Goal: Task Accomplishment & Management: Manage account settings

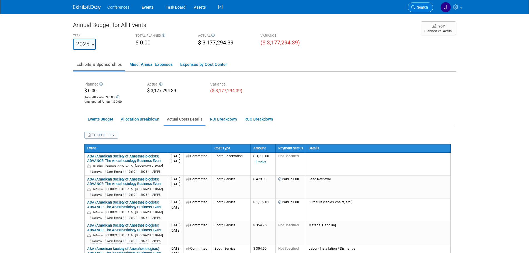
click at [417, 5] on span "Search" at bounding box center [421, 7] width 13 height 4
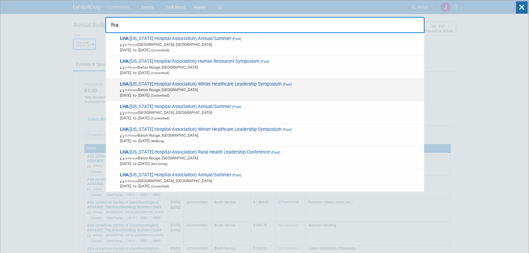
type input "lha"
click at [343, 84] on span "LHA (Louisiana Hospital Association) Winter Healthcare Leadership Symposium (Pa…" at bounding box center [269, 89] width 303 height 17
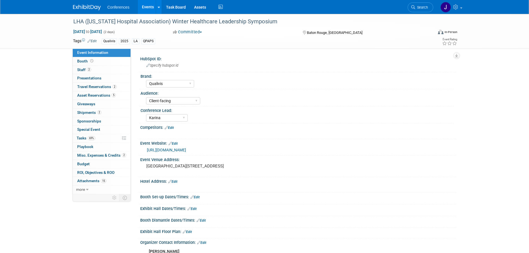
select select "Qualivis"
select select "Client-facing"
select select "Karina"
click at [82, 164] on span "Budget" at bounding box center [83, 164] width 13 height 4
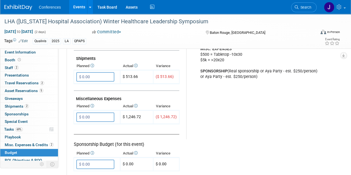
scroll to position [305, 0]
click at [187, 144] on tr "Exhibit Budget (for this event) Booth Reservation $ 0.00 X $ 0.00 X X" at bounding box center [204, 16] width 260 height 364
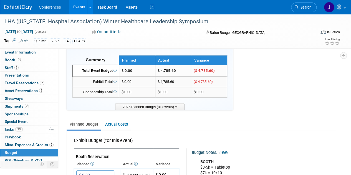
scroll to position [8, 0]
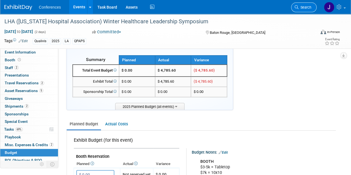
click at [306, 4] on link "Search" at bounding box center [304, 8] width 26 height 10
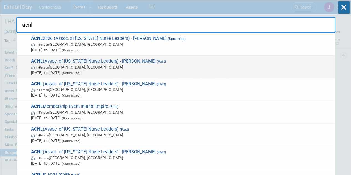
type input "acnl"
click at [188, 68] on span "In-Person Anaheim, CA" at bounding box center [181, 67] width 301 height 6
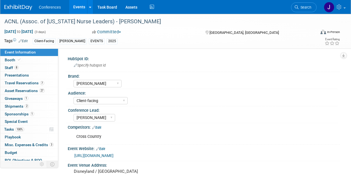
select select "[PERSON_NAME]"
select select "Client-facing"
select select "[PERSON_NAME]"
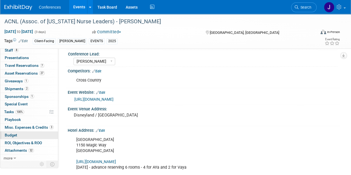
scroll to position [58, 0]
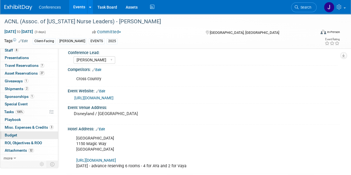
click at [11, 135] on span "Budget" at bounding box center [11, 135] width 13 height 4
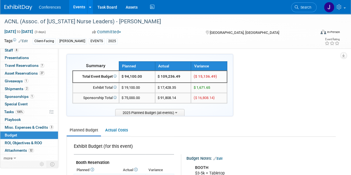
scroll to position [2, 0]
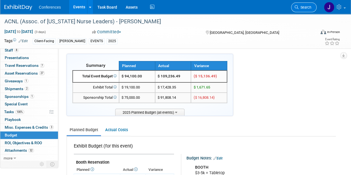
click at [302, 8] on span "Search" at bounding box center [305, 7] width 13 height 4
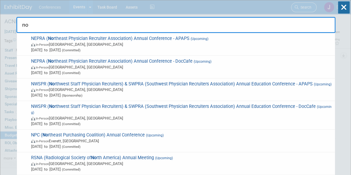
type input "n"
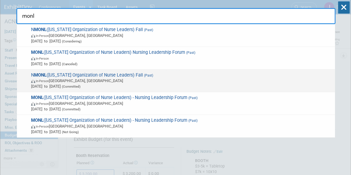
scroll to position [8, 0]
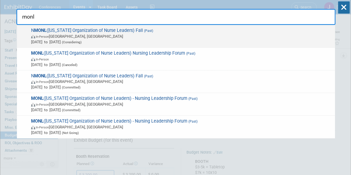
type input "monl"
click at [163, 37] on span "In-Person Albuquerque, NM" at bounding box center [181, 37] width 301 height 6
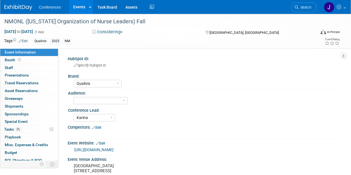
select select "Qualivis"
select select "Karina"
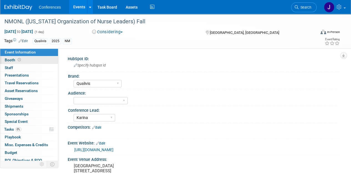
click at [38, 58] on link "Booth" at bounding box center [29, 60] width 58 height 8
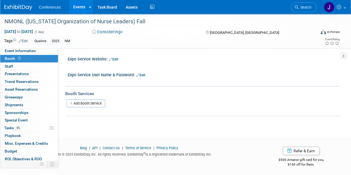
scroll to position [2, 0]
click at [25, 52] on span "Event Information" at bounding box center [20, 50] width 31 height 4
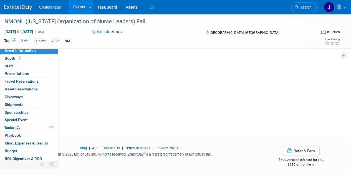
scroll to position [0, 0]
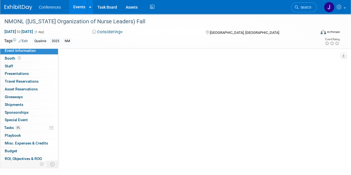
select select "Qualivis"
select select "Karina"
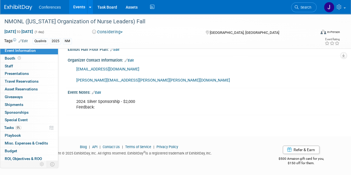
scroll to position [186, 0]
click at [300, 6] on span "Search" at bounding box center [305, 7] width 13 height 4
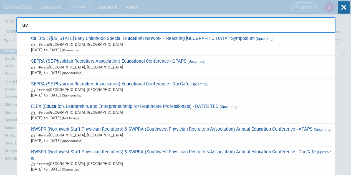
type input "u"
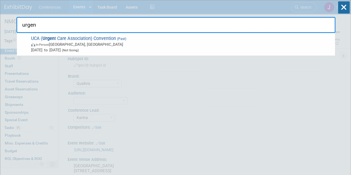
drag, startPoint x: 141, startPoint y: 28, endPoint x: 0, endPoint y: 18, distance: 140.9
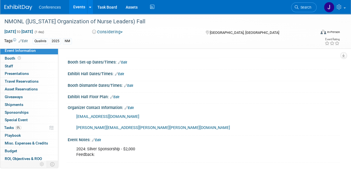
scroll to position [153, 0]
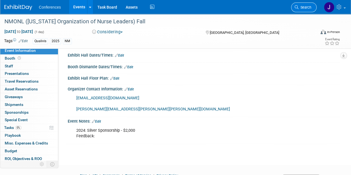
click at [307, 5] on link "Search" at bounding box center [304, 8] width 26 height 10
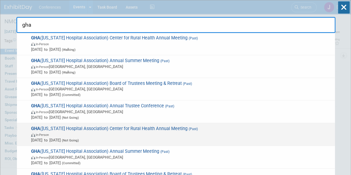
scroll to position [0, 0]
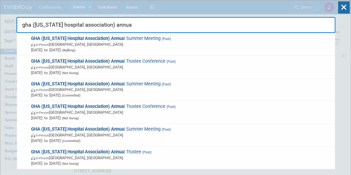
drag, startPoint x: 120, startPoint y: 24, endPoint x: 19, endPoint y: 25, distance: 101.4
click at [19, 25] on input "gha (georgia hospital association) annua" at bounding box center [175, 25] width 319 height 16
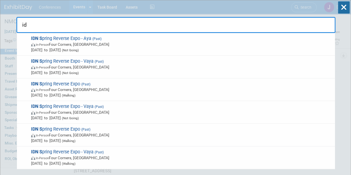
type input "i"
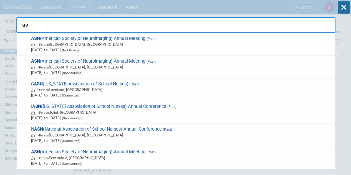
type input "a"
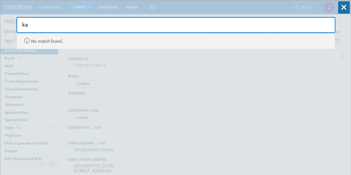
type input "k"
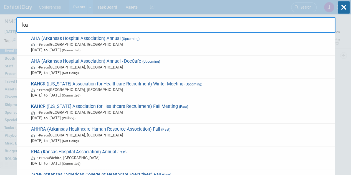
type input "k"
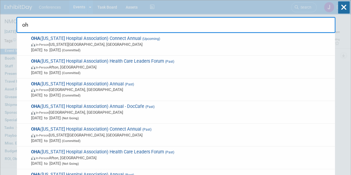
type input "o"
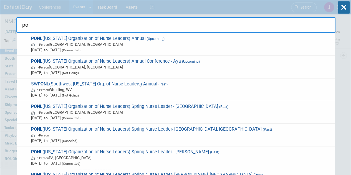
type input "p"
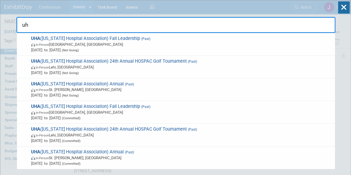
type input "u"
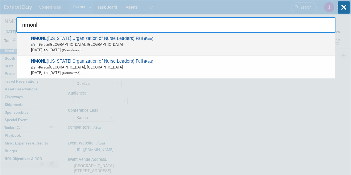
type input "nmonl"
click at [29, 44] on span "NMONL (New Mexico Organization of Nurse Leaders) Fall (Past) In-Person Albuquer…" at bounding box center [180, 44] width 303 height 17
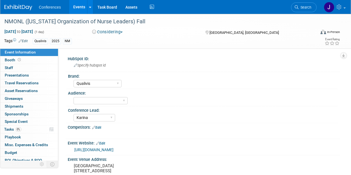
select select "Qualivis"
select select "Karina"
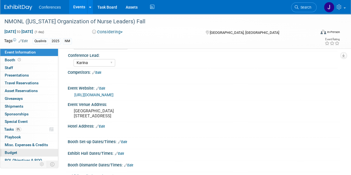
click at [12, 151] on span "Budget" at bounding box center [11, 153] width 13 height 4
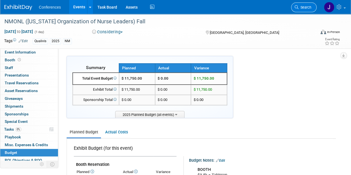
click at [305, 8] on span "Search" at bounding box center [305, 7] width 13 height 4
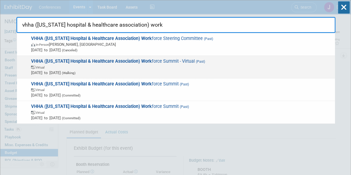
type input "vhha ([US_STATE] hospital & healthcare association) work"
click at [283, 62] on span "VHHA ([US_STATE] Hospital & Healthcare Association) Work force Summit - Virtual…" at bounding box center [180, 67] width 303 height 17
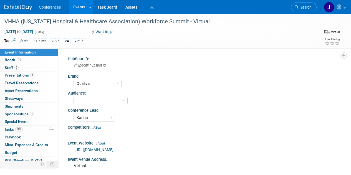
select select "Qualivis"
select select "Karina"
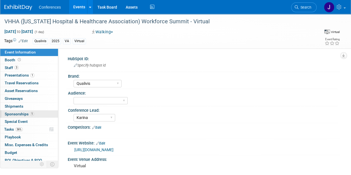
click at [12, 112] on span "Sponsorships 1" at bounding box center [19, 114] width 29 height 4
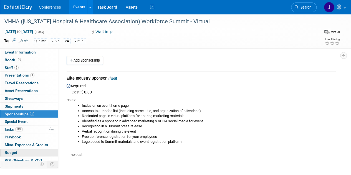
click at [16, 151] on span "Budget" at bounding box center [11, 153] width 13 height 4
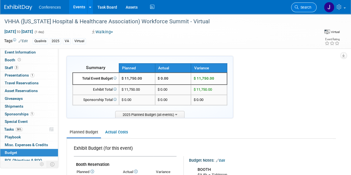
click at [302, 6] on span "Search" at bounding box center [305, 7] width 13 height 4
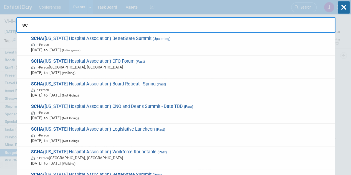
type input "s"
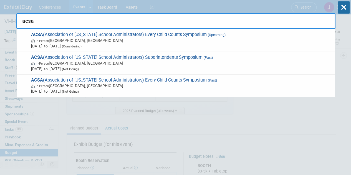
drag, startPoint x: 92, startPoint y: 20, endPoint x: 23, endPoint y: 19, distance: 69.2
click at [23, 19] on input "acsa" at bounding box center [175, 21] width 319 height 16
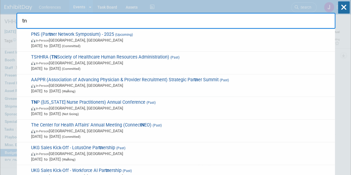
type input "t"
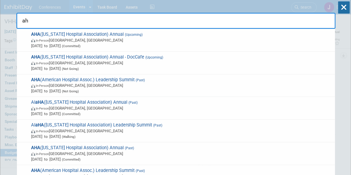
type input "a"
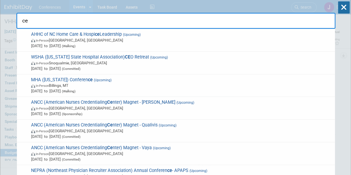
type input "c"
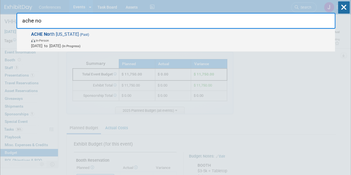
type input "ache no"
click at [43, 40] on span "In-Person" at bounding box center [42, 41] width 13 height 4
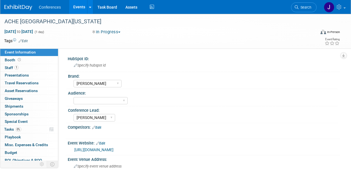
select select "[PERSON_NAME]"
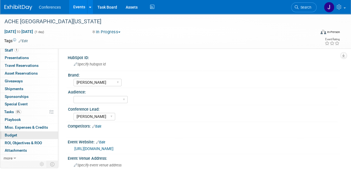
scroll to position [1, 0]
click at [17, 137] on link "Budget" at bounding box center [29, 136] width 58 height 8
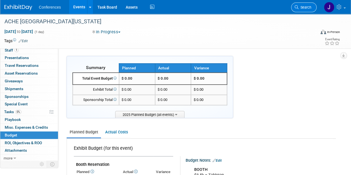
click at [304, 6] on span "Search" at bounding box center [305, 7] width 13 height 4
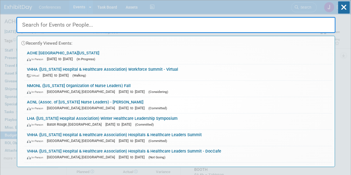
click at [111, 29] on input "text" at bounding box center [175, 25] width 319 height 16
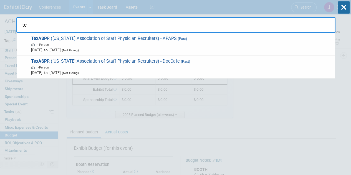
type input "t"
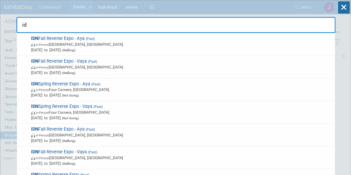
type input "i"
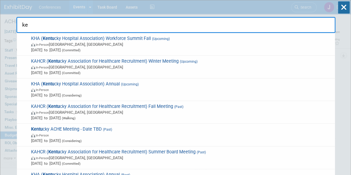
type input "k"
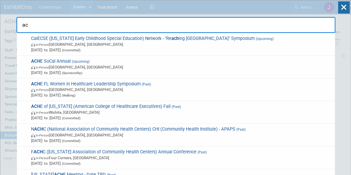
type input "a"
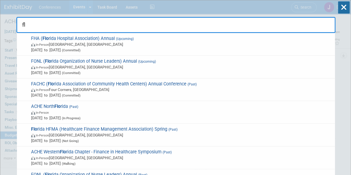
type input "f"
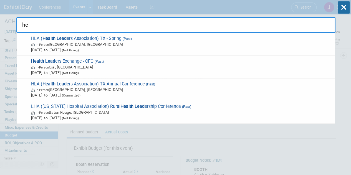
type input "h"
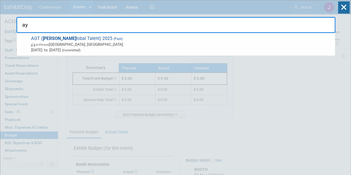
type input "a"
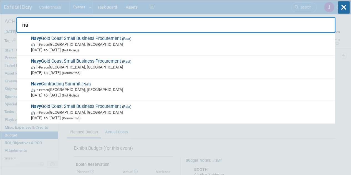
type input "n"
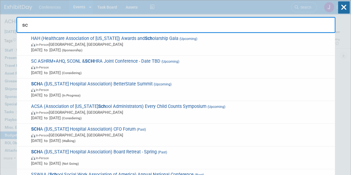
type input "s"
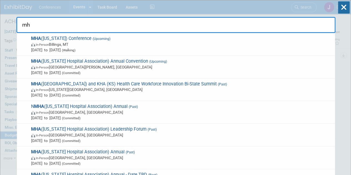
type input "m"
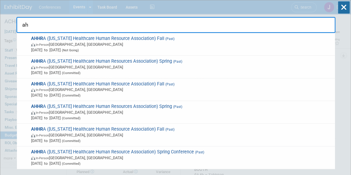
type input "a"
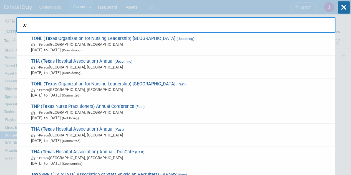
type input "t"
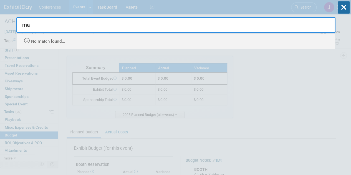
type input "m"
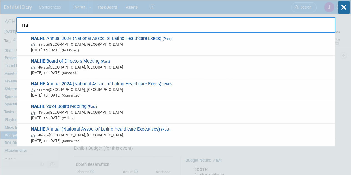
type input "n"
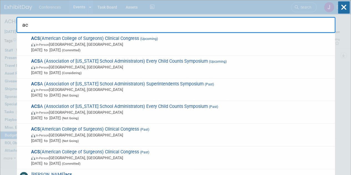
type input "a"
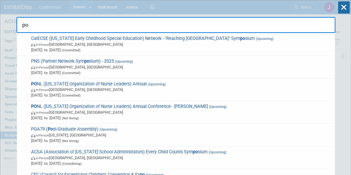
type input "p"
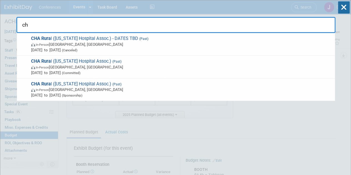
type input "c"
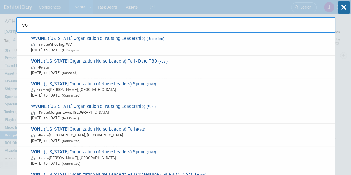
type input "v"
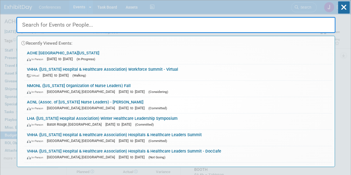
click at [190, 23] on input "text" at bounding box center [175, 25] width 319 height 16
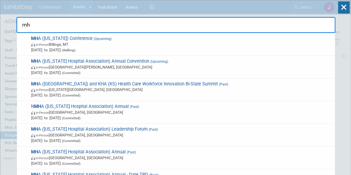
type input "m"
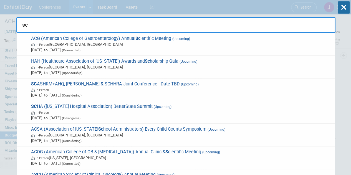
type input "s"
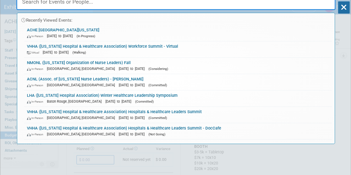
scroll to position [23, 0]
click at [141, 30] on div "Recently Viewed Events: ACHE North Florida In-Person Jun 17, 2025 to Jun 17, 20…" at bounding box center [175, 67] width 319 height 153
click at [133, 8] on input "text" at bounding box center [175, 2] width 319 height 16
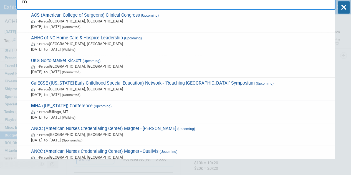
scroll to position [21, 0]
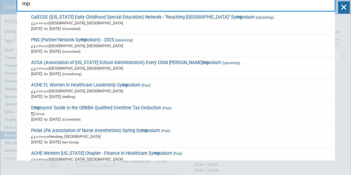
type input "m"
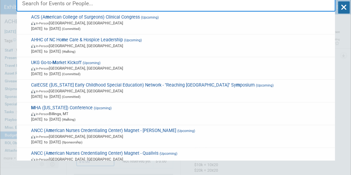
scroll to position [21, 0]
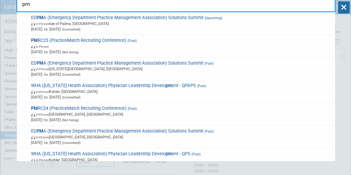
type input "p"
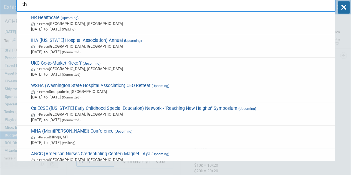
type input "t"
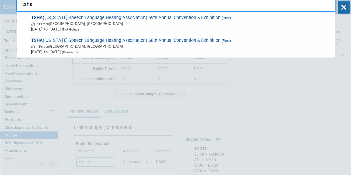
type input "tsha"
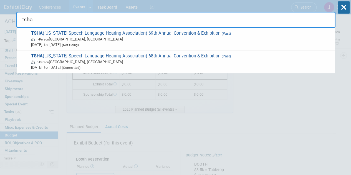
drag, startPoint x: 55, startPoint y: 2, endPoint x: 12, endPoint y: 1, distance: 43.1
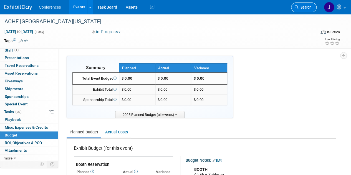
click at [306, 6] on span "Search" at bounding box center [305, 7] width 13 height 4
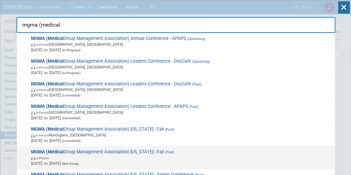
type input "mgma (medical"
click at [211, 157] on span "In-Person" at bounding box center [181, 158] width 301 height 6
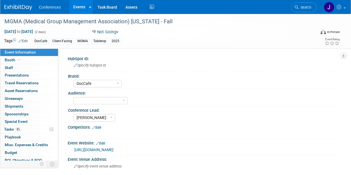
select select "DocCafe"
select select "[PERSON_NAME]"
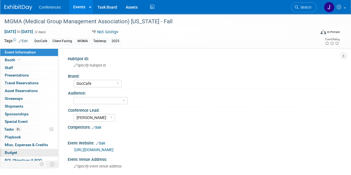
click at [15, 151] on span "Budget" at bounding box center [11, 153] width 13 height 4
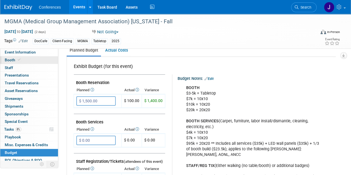
click at [23, 63] on link "Booth" at bounding box center [29, 60] width 58 height 8
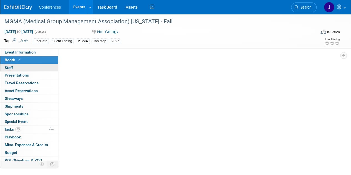
select select "6' tabletop"
select select "No"
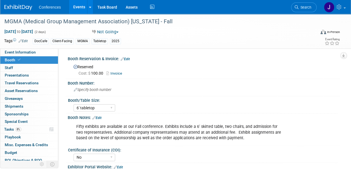
click at [120, 73] on link "Invoice" at bounding box center [115, 73] width 19 height 4
click at [306, 9] on span "Search" at bounding box center [305, 7] width 13 height 4
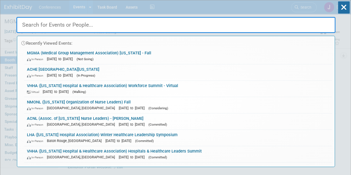
click at [257, 30] on input "text" at bounding box center [175, 25] width 319 height 16
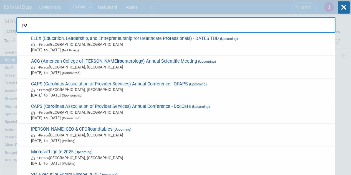
type input "r"
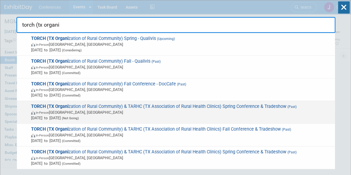
type input "torch (tx organi"
click at [222, 106] on span "TORCH (TX Organi zation of Rural Community) & TARHC (TX Association of Rural He…" at bounding box center [180, 112] width 303 height 17
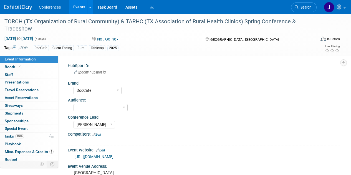
select select "DocCafe"
select select "[PERSON_NAME]"
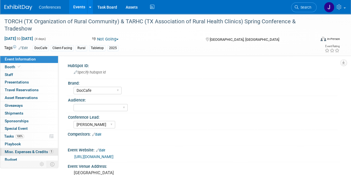
click at [14, 151] on span "Misc. Expenses & Credits 1" at bounding box center [29, 152] width 49 height 4
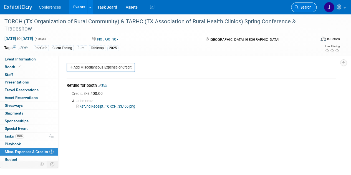
click at [305, 8] on span "Search" at bounding box center [305, 7] width 13 height 4
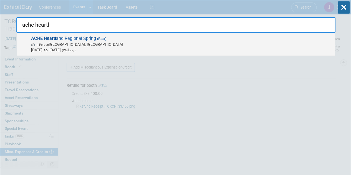
type input "ache heartl"
click at [231, 42] on span "In-Person Omaha, NE" at bounding box center [181, 45] width 301 height 6
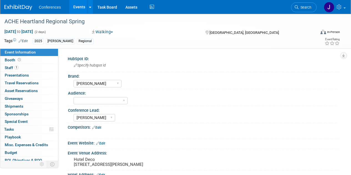
select select "[PERSON_NAME]"
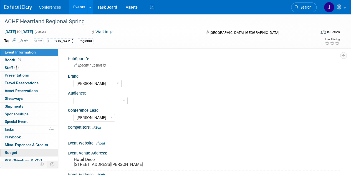
click at [21, 150] on link "Budget" at bounding box center [29, 153] width 58 height 8
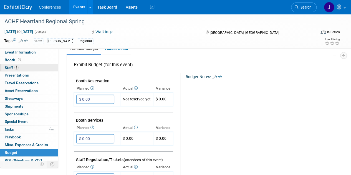
scroll to position [83, 0]
click at [22, 65] on link "1 Staff 1" at bounding box center [29, 68] width 58 height 8
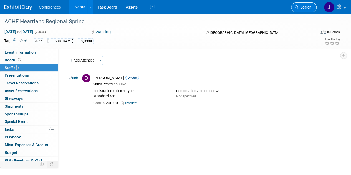
click at [305, 4] on link "Search" at bounding box center [304, 8] width 26 height 10
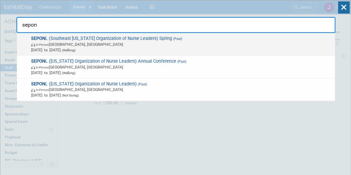
type input "sepon"
click at [251, 37] on span "SEPON L (Southeast Pennsylvania Organization of Nurse Leaders) Spring (Past) In…" at bounding box center [180, 44] width 303 height 17
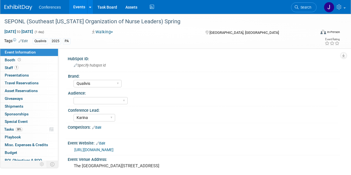
select select "Qualivis"
select select "Karina"
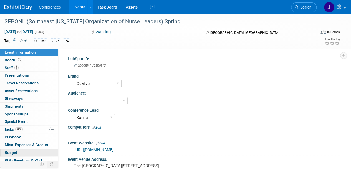
click at [10, 152] on span "Budget" at bounding box center [11, 153] width 13 height 4
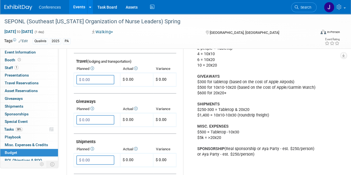
scroll to position [222, 0]
click at [23, 66] on link "1 Staff 1" at bounding box center [29, 68] width 58 height 8
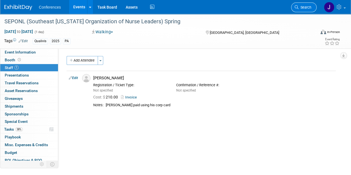
click at [304, 8] on span "Search" at bounding box center [305, 7] width 13 height 4
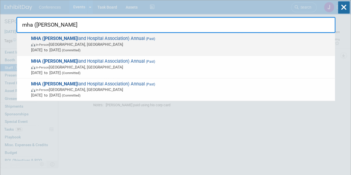
type input "mha (mary"
click at [186, 51] on span "Jun 9, 2025 to Jun 10, 2025 (Committed)" at bounding box center [181, 50] width 301 height 6
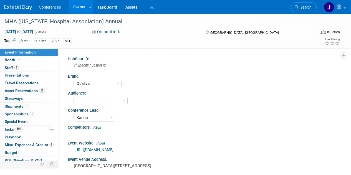
select select "Qualivis"
select select "Karina"
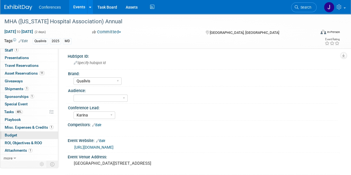
scroll to position [3, 0]
click at [9, 133] on span "Budget" at bounding box center [11, 135] width 13 height 4
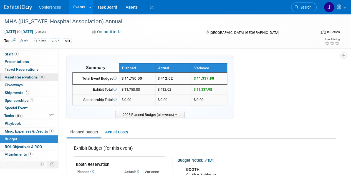
scroll to position [0, 0]
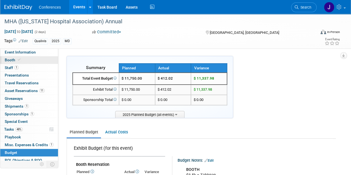
click at [13, 59] on span "Booth" at bounding box center [13, 60] width 17 height 4
select select "6' tabletop"
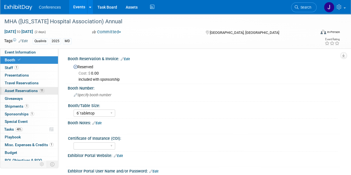
click at [12, 89] on span "Asset Reservations 11" at bounding box center [25, 91] width 40 height 4
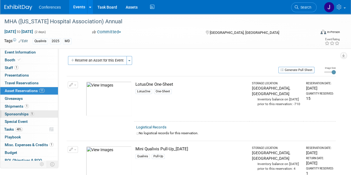
click at [12, 113] on span "Sponsorships 1" at bounding box center [19, 114] width 29 height 4
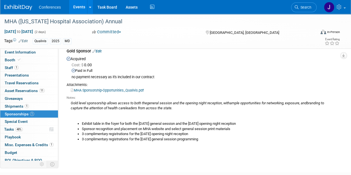
scroll to position [28, 0]
click at [113, 89] on link "MHA Sponsorship-Opportunities_Qualivis.pdf" at bounding box center [107, 90] width 73 height 4
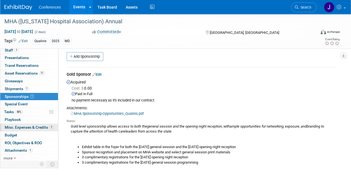
scroll to position [4, 0]
click at [16, 128] on span "Misc. Expenses & Credits 1" at bounding box center [29, 127] width 49 height 4
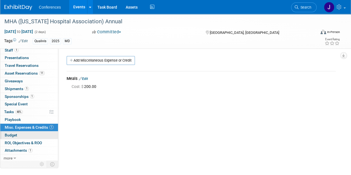
click at [8, 134] on span "Budget" at bounding box center [11, 135] width 13 height 4
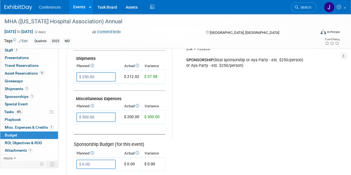
scroll to position [305, 0]
click at [309, 6] on span "Search" at bounding box center [305, 7] width 13 height 4
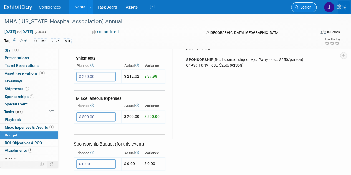
scroll to position [0, 0]
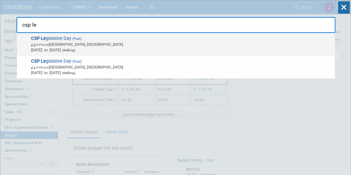
type input "csp le"
click at [133, 50] on span "Mar 4, 2025 to Mar 5, 2025 (Walking)" at bounding box center [181, 50] width 301 height 6
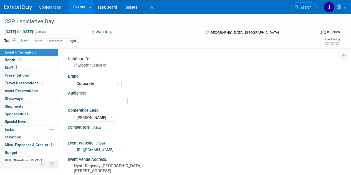
select select "Corporate"
select select "[PERSON_NAME]"
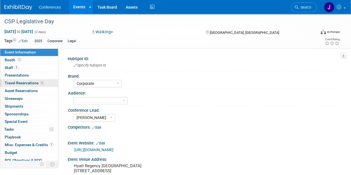
click at [24, 85] on span "Travel Reservations 1" at bounding box center [24, 83] width 39 height 4
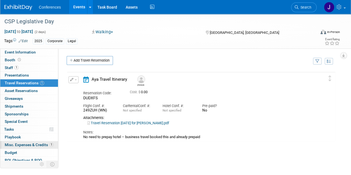
click at [39, 146] on span "Misc. Expenses & Credits 1" at bounding box center [29, 145] width 49 height 4
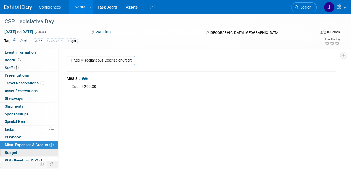
click at [3, 151] on link "Budget" at bounding box center [29, 153] width 58 height 8
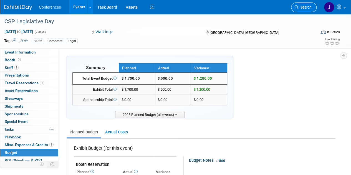
click at [305, 8] on span "Search" at bounding box center [305, 7] width 13 height 4
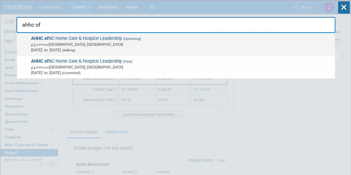
type input "ahhc of"
click at [275, 41] on span "AHHC of NC Home Care & Hospice Leadership (Upcoming) In-Person Wrightsville Bea…" at bounding box center [180, 44] width 303 height 17
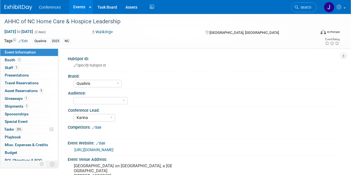
select select "Qualivis"
select select "Karina"
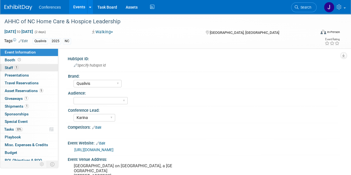
click at [26, 66] on link "1 Staff 1" at bounding box center [29, 68] width 58 height 8
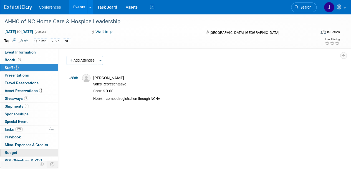
click at [13, 151] on span "Budget" at bounding box center [11, 153] width 13 height 4
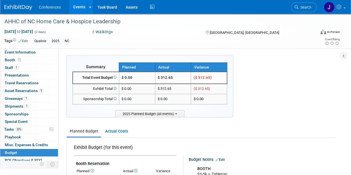
scroll to position [1, 0]
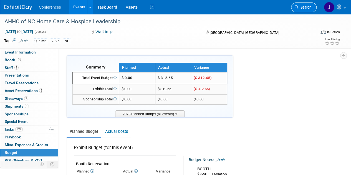
click at [305, 5] on link "Search" at bounding box center [304, 8] width 26 height 10
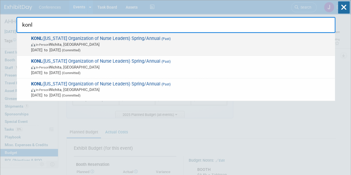
type input "konl"
click at [253, 38] on span "KONL (Kansas Organization of Nurse Leaders) Spring/Annual (Past) In-Person Wich…" at bounding box center [180, 44] width 303 height 17
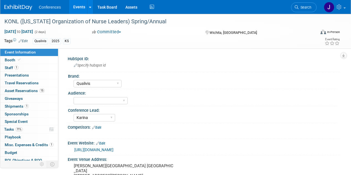
select select "Qualivis"
select select "Karina"
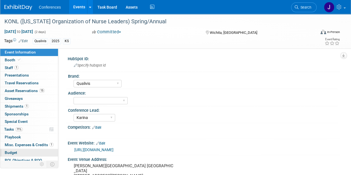
click at [9, 151] on span "Budget" at bounding box center [11, 153] width 13 height 4
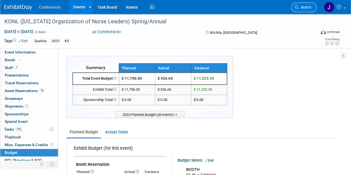
click at [308, 6] on span "Search" at bounding box center [305, 7] width 13 height 4
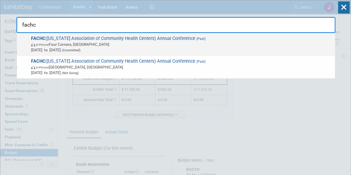
type input "fachc"
click at [288, 43] on span "In-Person Four Corners, FL" at bounding box center [181, 45] width 301 height 6
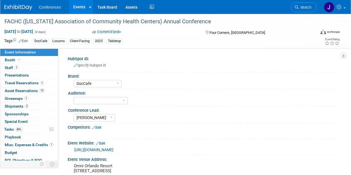
select select "DocCafe"
select select "[PERSON_NAME]"
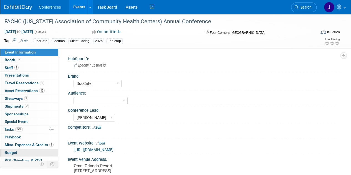
click at [15, 149] on link "Budget" at bounding box center [29, 153] width 58 height 8
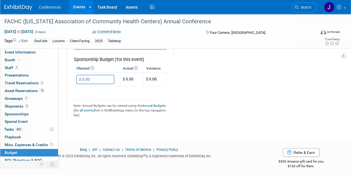
scroll to position [391, 0]
click at [300, 8] on span "Search" at bounding box center [305, 7] width 13 height 4
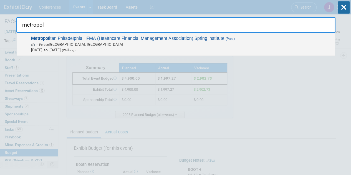
type input "metropol"
click at [294, 49] on span "Mar 20, 2025 to Mar 20, 2025 (Walking)" at bounding box center [181, 50] width 301 height 6
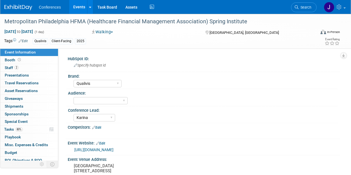
select select "Qualivis"
select select "Karina"
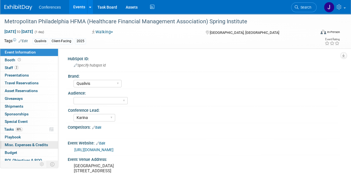
click at [11, 148] on link "0 Misc. Expenses & Credits 0" at bounding box center [29, 145] width 58 height 8
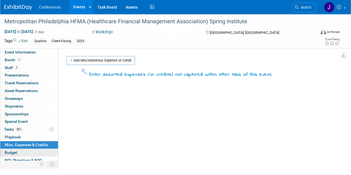
click at [9, 151] on span "Budget" at bounding box center [11, 153] width 13 height 4
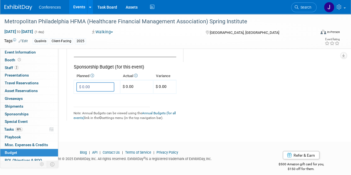
scroll to position [386, 0]
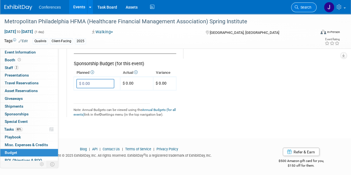
click at [298, 7] on icon at bounding box center [297, 7] width 4 height 4
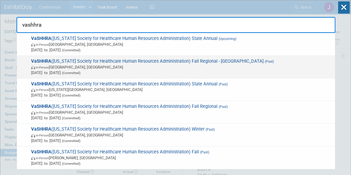
type input "vashhra"
click at [243, 59] on span "VaSHHRA (Virginia Society for Healthcare Human Resources Administration) Fall R…" at bounding box center [180, 67] width 303 height 17
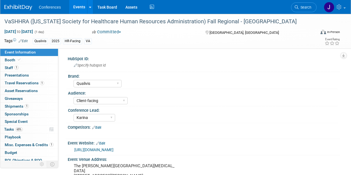
select select "Qualivis"
select select "Client-facing"
select select "Karina"
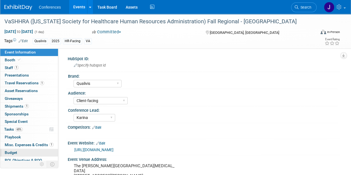
click at [9, 151] on span "Budget" at bounding box center [11, 153] width 13 height 4
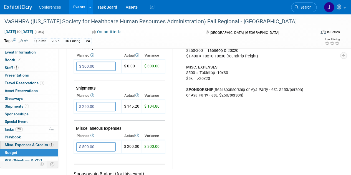
scroll to position [276, 0]
click at [19, 146] on span "Misc. Expenses & Credits 1" at bounding box center [29, 145] width 49 height 4
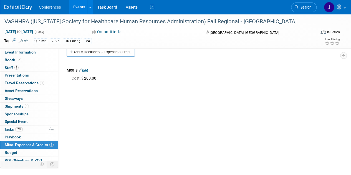
scroll to position [0, 0]
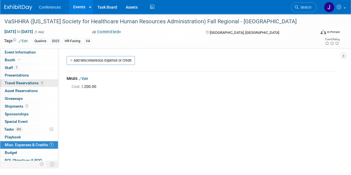
click at [22, 82] on span "Travel Reservations 1" at bounding box center [24, 83] width 39 height 4
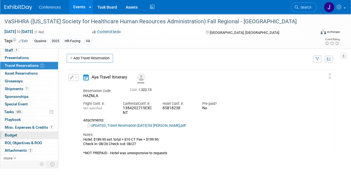
scroll to position [3, 0]
click at [12, 136] on link "Budget" at bounding box center [29, 136] width 58 height 8
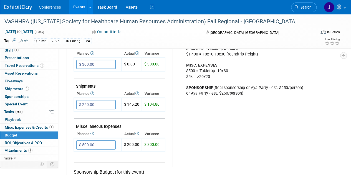
scroll to position [278, 0]
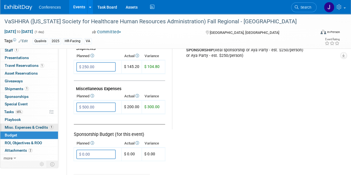
click at [43, 126] on span "Misc. Expenses & Credits 1" at bounding box center [29, 127] width 49 height 4
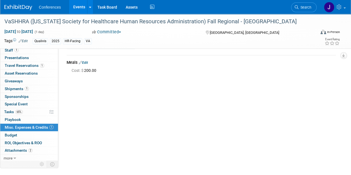
click at [87, 63] on link "Edit" at bounding box center [83, 63] width 9 height 4
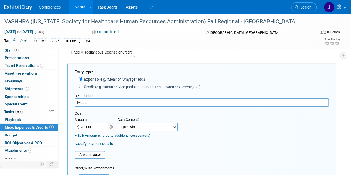
scroll to position [0, 0]
drag, startPoint x: 92, startPoint y: 104, endPoint x: 56, endPoint y: 100, distance: 35.7
click at [56, 100] on div "Event Information Event Info Booth Booth 1 Staff 1 Staff 0 Presentations 0 Pres…" at bounding box center [175, 126] width 351 height 241
type input "Concur expenses"
type input "$ 316.14"
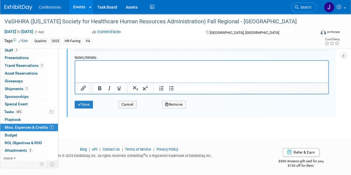
scroll to position [145, 0]
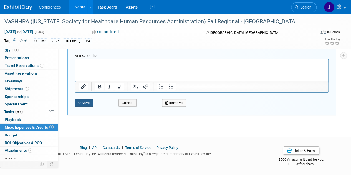
click at [81, 103] on icon "submit" at bounding box center [80, 103] width 4 height 4
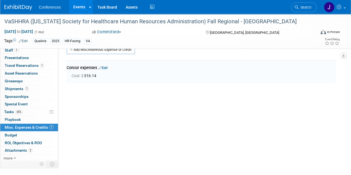
scroll to position [8, 0]
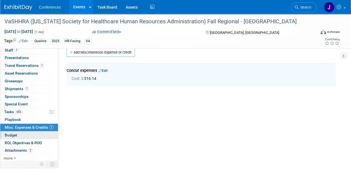
click at [13, 136] on span "Budget" at bounding box center [11, 135] width 13 height 4
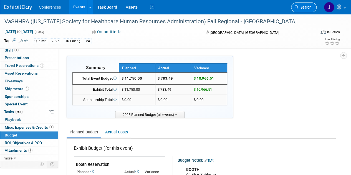
click at [306, 6] on span "Search" at bounding box center [305, 7] width 13 height 4
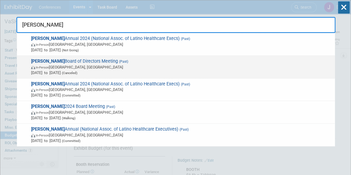
type input "nalhe"
click at [243, 64] on span "In-Person Houston, TX" at bounding box center [181, 67] width 301 height 6
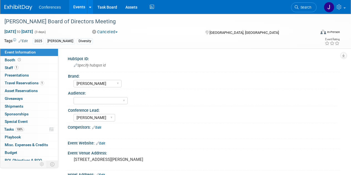
select select "[PERSON_NAME]"
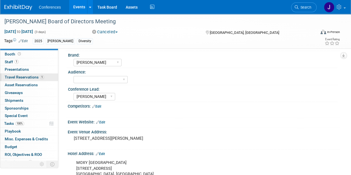
scroll to position [6, 0]
click at [25, 80] on link "1 Travel Reservations 1" at bounding box center [29, 77] width 58 height 8
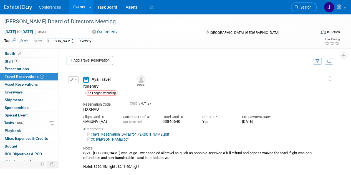
scroll to position [7, 0]
drag, startPoint x: 181, startPoint y: 152, endPoint x: 182, endPoint y: 147, distance: 5.1
click at [182, 151] on div "3/21 - Monica was let go - we canceled all travel as quick as possible. receive…" at bounding box center [198, 160] width 230 height 18
click at [180, 152] on div "3/21 - Monica was let go - we canceled all travel as quick as possible. receive…" at bounding box center [198, 160] width 230 height 18
drag, startPoint x: 174, startPoint y: 155, endPoint x: 177, endPoint y: 146, distance: 9.1
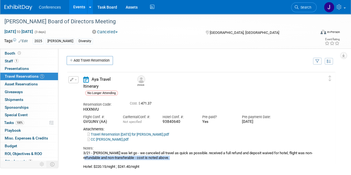
click at [177, 151] on div "3/21 - Monica was let go - we canceled all travel as quick as possible. receive…" at bounding box center [198, 160] width 230 height 18
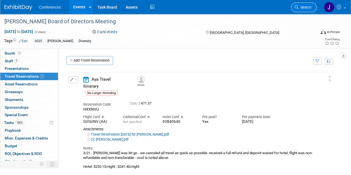
click at [309, 5] on span "Search" at bounding box center [305, 7] width 13 height 4
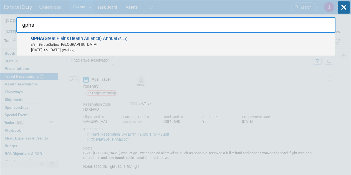
type input "gpha"
click at [294, 33] on div "GPHA (Great Plains Health Alliance) Annual (Past) In-Person Salina, KS Jul 15, …" at bounding box center [176, 44] width 318 height 23
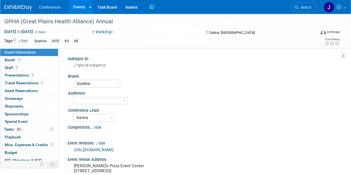
select select "Qualivis"
select select "Karina"
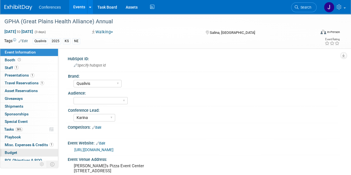
click at [8, 151] on span "Budget" at bounding box center [11, 153] width 13 height 4
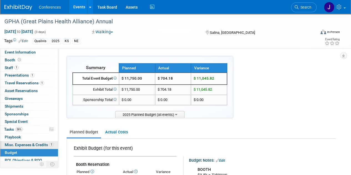
click at [36, 141] on link "1 Misc. Expenses & Credits 1" at bounding box center [29, 145] width 58 height 8
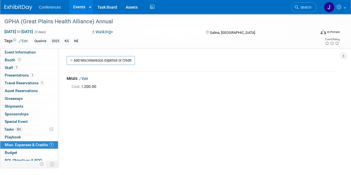
click at [87, 78] on link "Edit" at bounding box center [83, 79] width 9 height 4
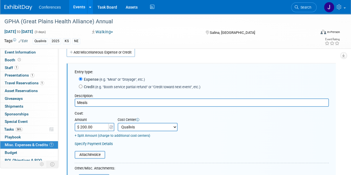
drag, startPoint x: 113, startPoint y: 101, endPoint x: 52, endPoint y: 101, distance: 60.8
click at [55, 101] on div "Event Information Event Info Booth Booth 1 Staff 1 Staff 1 Presentations 1 Pres…" at bounding box center [175, 126] width 351 height 241
type input "Concur expenses"
type input "$ 208.68"
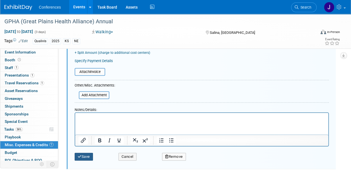
click at [86, 155] on button "Save" at bounding box center [84, 157] width 18 height 8
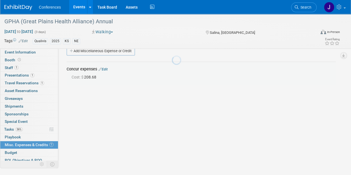
scroll to position [8, 0]
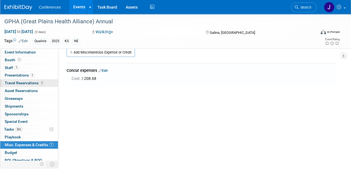
click at [24, 82] on span "Travel Reservations 1" at bounding box center [24, 83] width 39 height 4
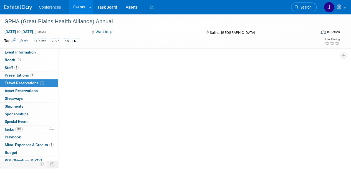
scroll to position [0, 0]
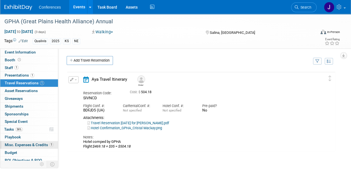
click at [15, 144] on span "Misc. Expenses & Credits 1" at bounding box center [29, 145] width 49 height 4
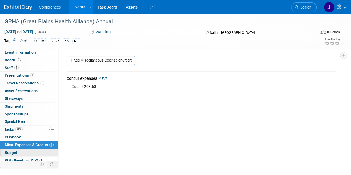
click at [13, 154] on link "Budget" at bounding box center [29, 153] width 58 height 8
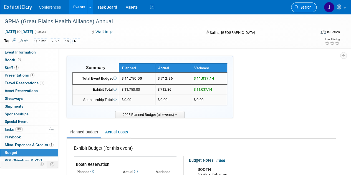
click at [306, 10] on link "Search" at bounding box center [304, 8] width 26 height 10
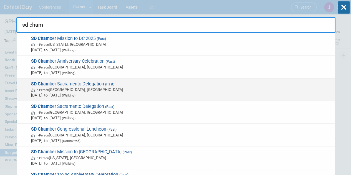
type input "sd cham"
click at [266, 94] on span "Feb 4, 2025 to Feb 5, 2025 (Walking)" at bounding box center [181, 96] width 301 height 6
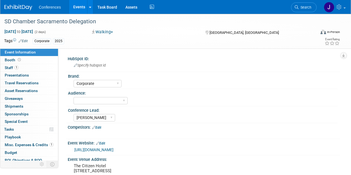
select select "Corporate"
select select "[PERSON_NAME]"
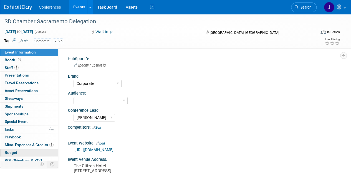
click at [14, 151] on span "Budget" at bounding box center [11, 153] width 13 height 4
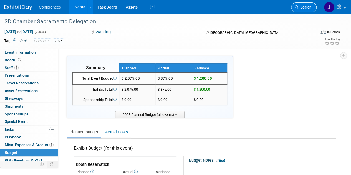
click at [302, 9] on span "Search" at bounding box center [305, 7] width 13 height 4
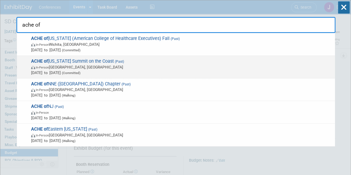
type input "ache of"
click at [275, 70] on span "Apr 30, 2025 to May 1, 2025 (Committed)" at bounding box center [181, 73] width 301 height 6
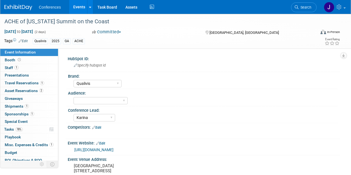
select select "Qualivis"
select select "Karina"
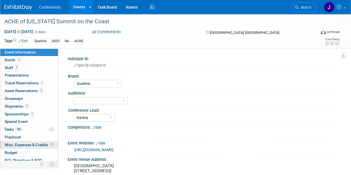
click at [31, 143] on span "Misc. Expenses & Credits 1" at bounding box center [29, 145] width 49 height 4
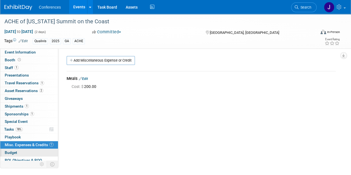
click at [16, 152] on span "Budget" at bounding box center [11, 153] width 13 height 4
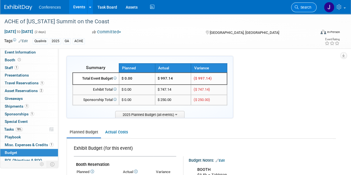
click at [311, 5] on link "Search" at bounding box center [304, 8] width 26 height 10
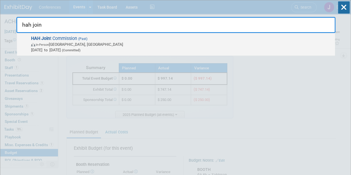
type input "hah join"
click at [232, 45] on span "In-Person Honolulu, HI" at bounding box center [181, 45] width 301 height 6
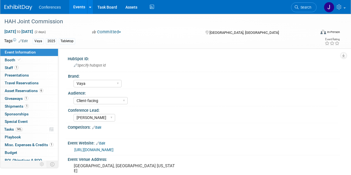
select select "Vaya"
select select "Client-facing"
select select "[PERSON_NAME]"
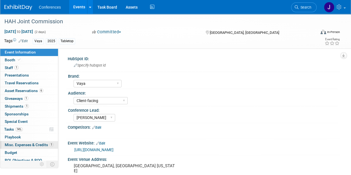
click at [30, 143] on span "Misc. Expenses & Credits 1" at bounding box center [29, 145] width 49 height 4
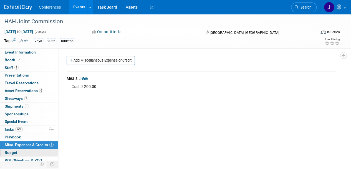
click at [13, 151] on span "Budget" at bounding box center [11, 153] width 13 height 4
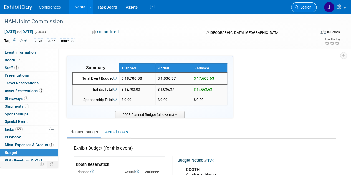
click at [304, 10] on link "Search" at bounding box center [304, 8] width 26 height 10
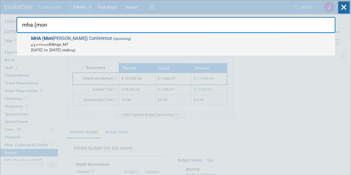
type input "mha (mon"
click at [288, 41] on span "MHA (Mon tana) Conference (Upcoming) In-Person Billings, MT Oct 7, 2025 to Oct …" at bounding box center [180, 44] width 303 height 17
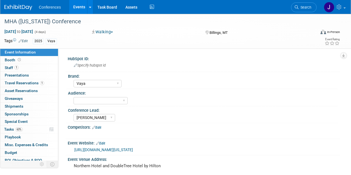
select select "Vaya"
select select "[PERSON_NAME]"
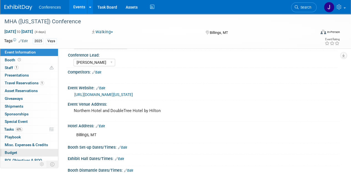
scroll to position [56, 0]
click at [18, 150] on link "Budget" at bounding box center [29, 153] width 58 height 8
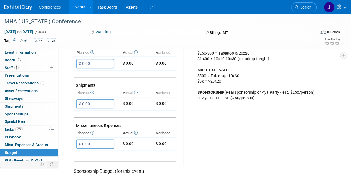
scroll to position [278, 0]
click at [301, 8] on span "Search" at bounding box center [305, 7] width 13 height 4
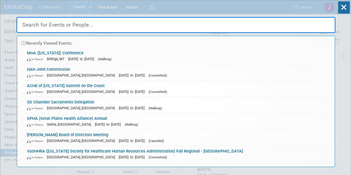
click at [309, 24] on input "text" at bounding box center [175, 25] width 319 height 16
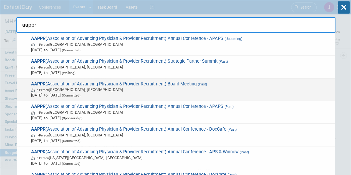
type input "aappr"
click at [313, 91] on span "In-Person San Diego, CA" at bounding box center [181, 90] width 301 height 6
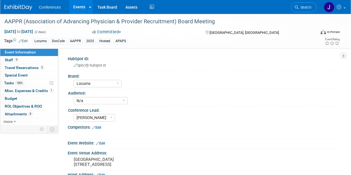
select select "Locums"
select select "N/a"
select select "[PERSON_NAME]"
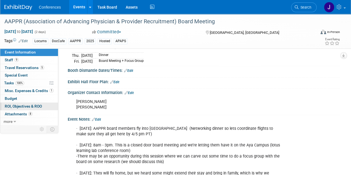
scroll to position [166, 0]
click at [7, 124] on link "more" at bounding box center [29, 122] width 58 height 8
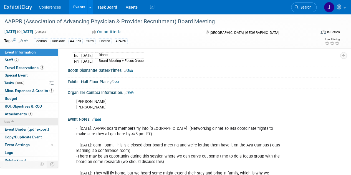
scroll to position [2, 0]
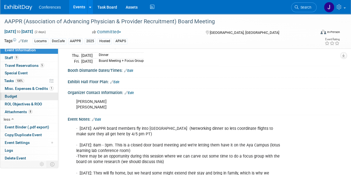
click at [14, 97] on span "Budget" at bounding box center [11, 96] width 13 height 4
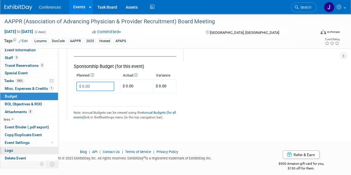
scroll to position [386, 0]
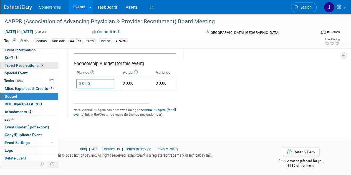
click at [12, 63] on span "Travel Reservations 5" at bounding box center [24, 65] width 39 height 4
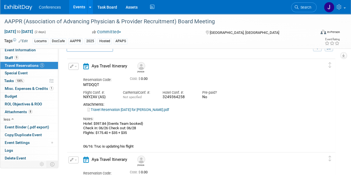
scroll to position [0, 0]
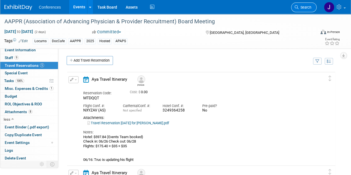
click at [309, 9] on span "Search" at bounding box center [305, 7] width 13 height 4
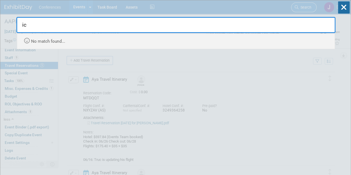
type input "i"
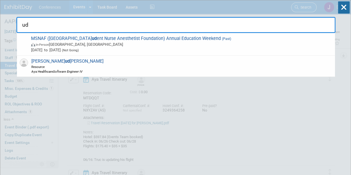
type input "u"
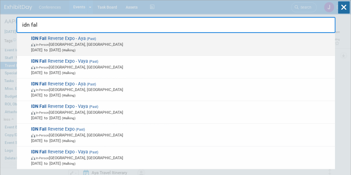
type input "idn fal"
click at [124, 46] on span "In-Person Phoenix, AZ" at bounding box center [181, 45] width 301 height 6
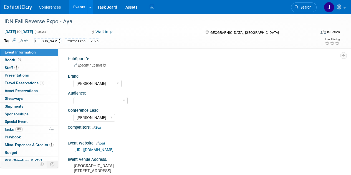
select select "[PERSON_NAME]"
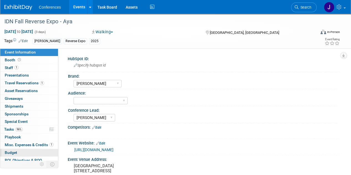
click at [21, 151] on link "Budget" at bounding box center [29, 153] width 58 height 8
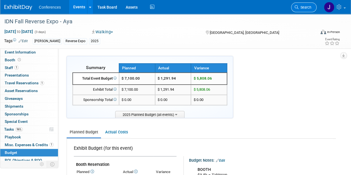
click at [303, 5] on span "Search" at bounding box center [305, 7] width 13 height 4
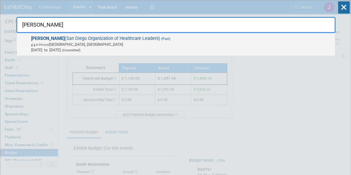
type input "sohl"
click at [245, 48] on span "Feb 7, 2025 to Feb 7, 2025 (Committed)" at bounding box center [181, 50] width 301 height 6
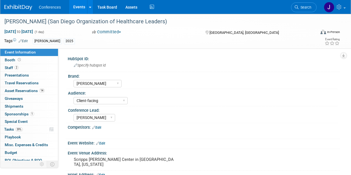
select select "[PERSON_NAME]"
select select "Client-facing"
select select "[PERSON_NAME]"
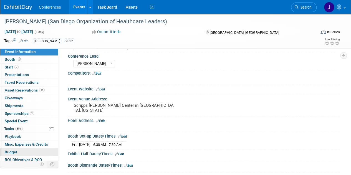
scroll to position [1, 0]
click at [21, 151] on link "Budget" at bounding box center [29, 153] width 58 height 8
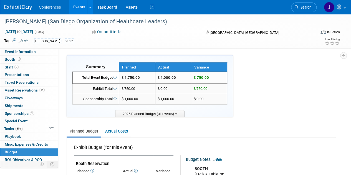
scroll to position [0, 0]
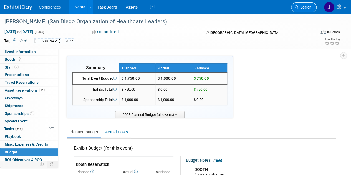
click at [302, 6] on span "Search" at bounding box center [305, 7] width 13 height 4
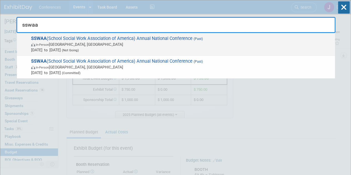
type input "sswaa"
click at [171, 49] on span "Apr 9, 2025 to Apr 12, 2025 (Not Going)" at bounding box center [181, 50] width 301 height 6
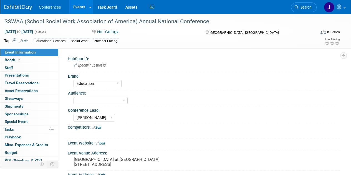
select select "Education"
select select "[PERSON_NAME]"
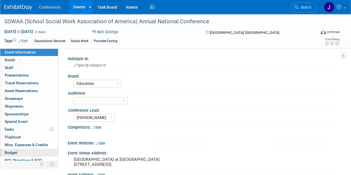
click at [8, 151] on span "Budget" at bounding box center [11, 153] width 13 height 4
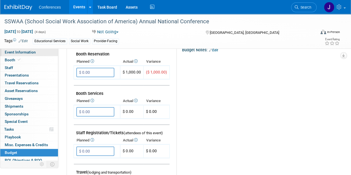
scroll to position [111, 0]
click at [19, 52] on span "Event Information" at bounding box center [20, 52] width 31 height 4
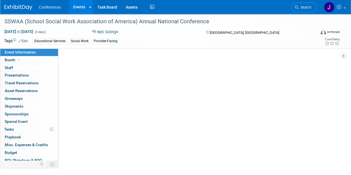
scroll to position [0, 0]
select select "Education"
select select "[PERSON_NAME]"
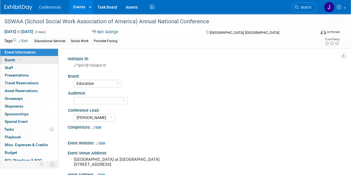
click at [29, 60] on link "Booth" at bounding box center [29, 60] width 58 height 8
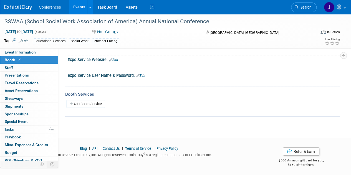
scroll to position [123, 0]
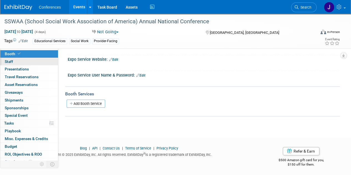
click at [14, 63] on link "0 Staff 0" at bounding box center [29, 62] width 58 height 8
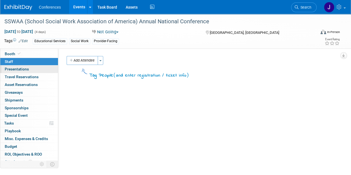
click at [15, 68] on span "Presentations 0" at bounding box center [17, 69] width 24 height 4
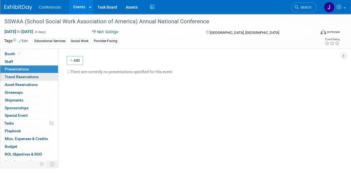
click at [13, 76] on span "Travel Reservations 0" at bounding box center [22, 77] width 34 height 4
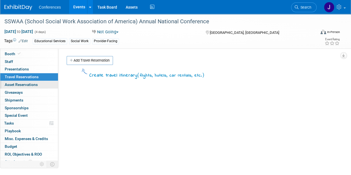
click at [13, 83] on span "Asset Reservations 0" at bounding box center [21, 85] width 33 height 4
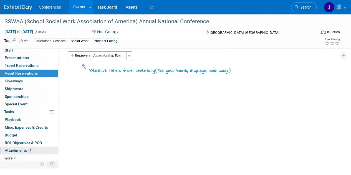
click at [13, 147] on link "1 Attachments 1" at bounding box center [29, 151] width 58 height 8
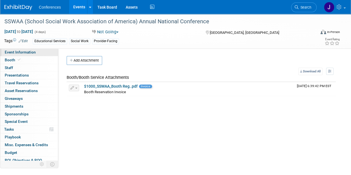
click at [27, 53] on span "Event Information" at bounding box center [20, 52] width 31 height 4
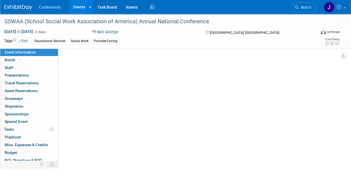
select select "Education"
select select "[PERSON_NAME]"
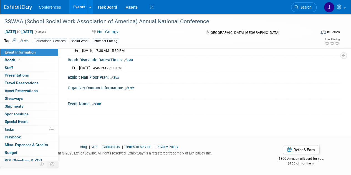
scroll to position [180, 0]
click at [307, 8] on span "Search" at bounding box center [305, 7] width 13 height 4
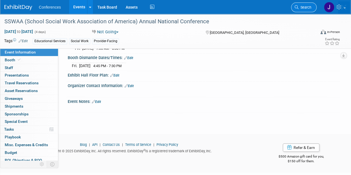
scroll to position [0, 0]
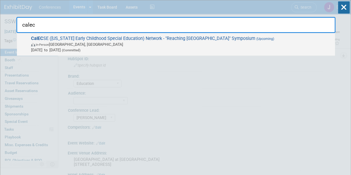
type input "calec"
click at [263, 49] on span "Oct 7, 2025 to Oct 8, 2025 (Committed)" at bounding box center [181, 50] width 301 height 6
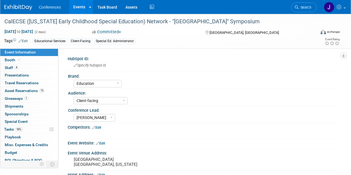
select select "Education"
select select "Client-facing"
select select "[PERSON_NAME]"
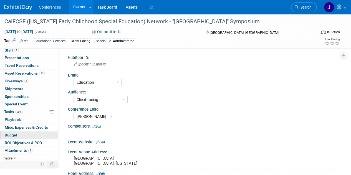
scroll to position [1, 0]
click at [25, 135] on link "Budget" at bounding box center [29, 136] width 58 height 8
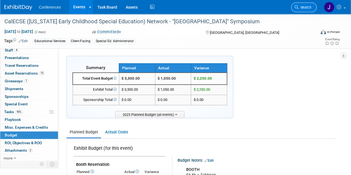
click at [301, 8] on span "Search" at bounding box center [305, 7] width 13 height 4
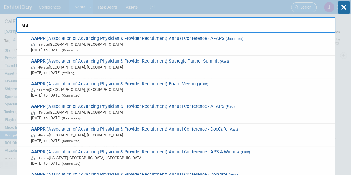
type input "a"
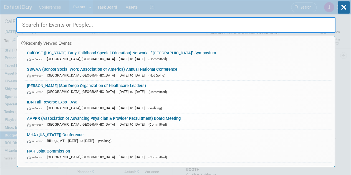
click at [242, 18] on input "text" at bounding box center [175, 25] width 319 height 16
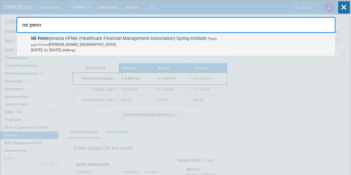
type input "ne penn"
click at [238, 50] on span "Mar 17, 2025 to Mar 18, 2025 (Walking)" at bounding box center [181, 50] width 301 height 6
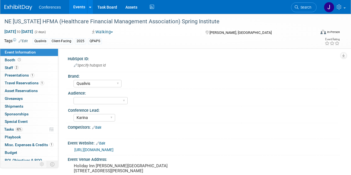
select select "Qualivis"
select select "Karina"
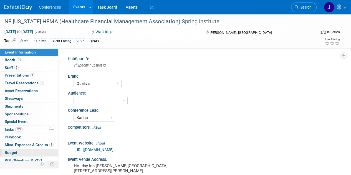
click at [12, 149] on link "Budget" at bounding box center [29, 153] width 58 height 8
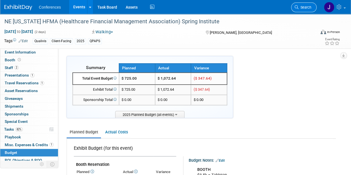
click at [310, 9] on span "Search" at bounding box center [305, 7] width 13 height 4
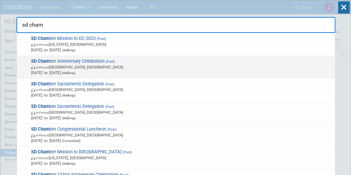
type input "sd cham"
click at [258, 62] on span "SD Cham ber Anniversary Celebration (Past) In-Person San Diego, CA Feb 27, 2025…" at bounding box center [180, 67] width 303 height 17
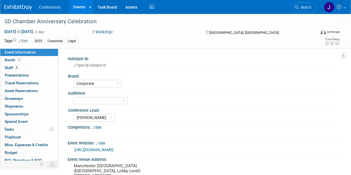
select select "Corporate"
select select "[PERSON_NAME]"
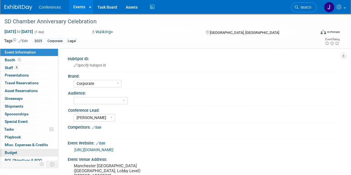
click at [29, 154] on link "Budget" at bounding box center [29, 153] width 58 height 8
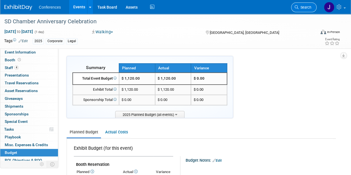
click at [310, 6] on span "Search" at bounding box center [305, 7] width 13 height 4
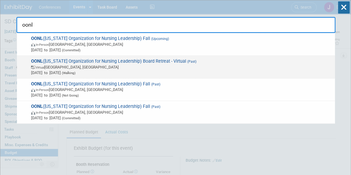
type input "oonl"
click at [288, 71] on span "[DATE] to [DATE] (Walking)" at bounding box center [181, 73] width 301 height 6
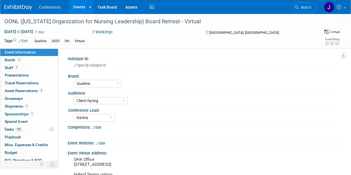
select select "Qualivis"
select select "Client-facing"
select select "Karina"
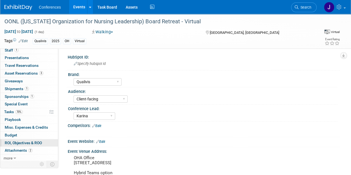
scroll to position [2, 0]
click at [21, 135] on link "Budget" at bounding box center [29, 136] width 58 height 8
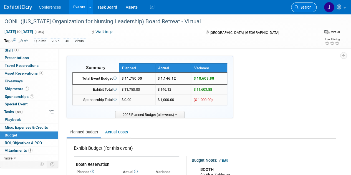
click at [309, 10] on link "Search" at bounding box center [304, 8] width 26 height 10
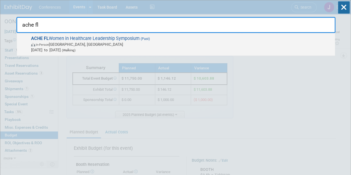
type input "ache fl"
click at [265, 50] on span "Sep 3, 2025 to Sep 3, 2025 (Walking)" at bounding box center [181, 50] width 301 height 6
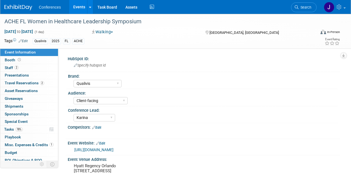
select select "Qualivis"
select select "Client-facing"
select select "Karina"
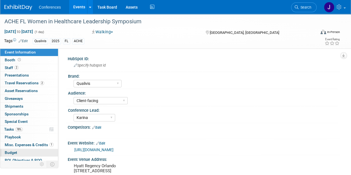
click at [12, 152] on span "Budget" at bounding box center [11, 153] width 13 height 4
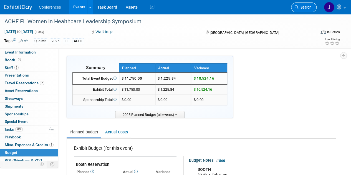
click at [306, 8] on span "Search" at bounding box center [305, 7] width 13 height 4
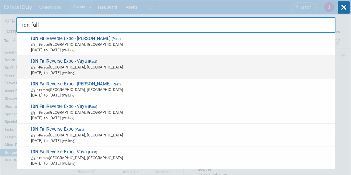
type input "idn fall"
click at [285, 63] on span "IDN Fall Reverse Expo - Vaya (Past) In-Person Phoenix, AZ Aug 25, 2025 to Aug 2…" at bounding box center [180, 67] width 303 height 17
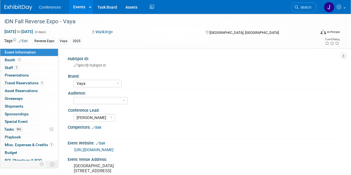
select select "Vaya"
select select "[PERSON_NAME]"
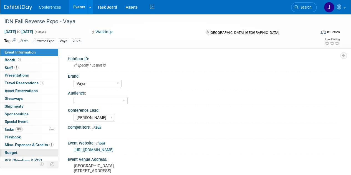
click at [15, 151] on span "Budget" at bounding box center [11, 153] width 13 height 4
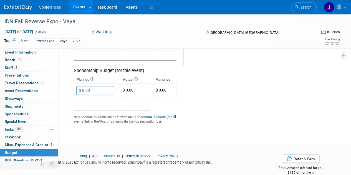
scroll to position [386, 0]
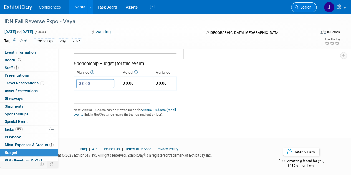
click at [310, 6] on span "Search" at bounding box center [305, 7] width 13 height 4
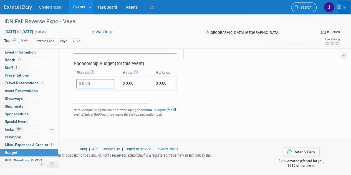
scroll to position [0, 0]
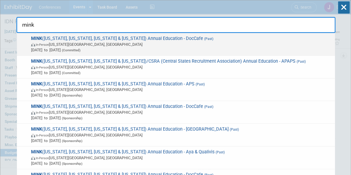
type input "mink"
click at [279, 44] on span "In-Person [US_STATE][GEOGRAPHIC_DATA], [GEOGRAPHIC_DATA]" at bounding box center [181, 45] width 301 height 6
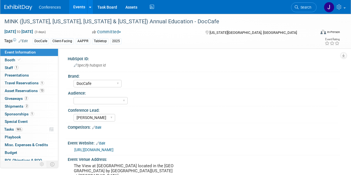
select select "DocCafe"
select select "[PERSON_NAME]"
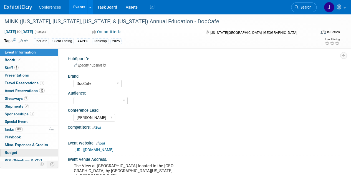
click at [9, 151] on span "Budget" at bounding box center [11, 153] width 13 height 4
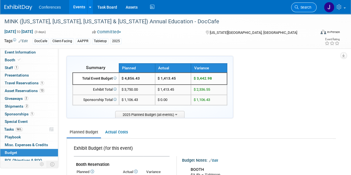
click at [305, 8] on span "Search" at bounding box center [305, 7] width 13 height 4
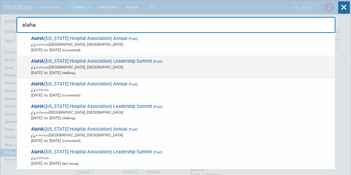
type input "alaha"
click at [253, 63] on span "AlaHA ([US_STATE] Hospital Association) Leadership Summit (Past) In-Person [GEO…" at bounding box center [180, 67] width 303 height 17
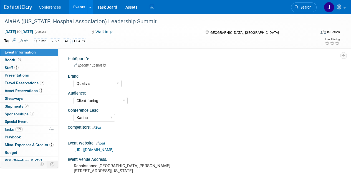
select select "Qualivis"
select select "Client-facing"
select select "Karina"
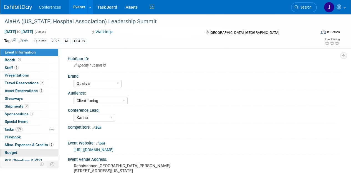
click at [10, 151] on span "Budget" at bounding box center [11, 153] width 13 height 4
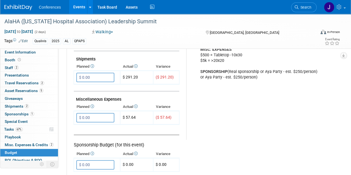
scroll to position [304, 0]
click at [16, 144] on span "Misc. Expenses & Credits 2" at bounding box center [29, 145] width 49 height 4
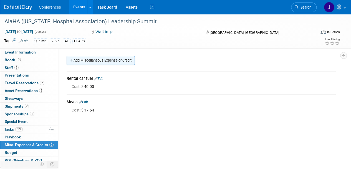
click at [103, 63] on link "Add Miscellaneous Expense or Credit" at bounding box center [101, 60] width 68 height 9
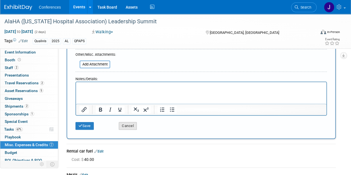
scroll to position [111, 0]
type input "Concur expenses"
click at [124, 128] on button "Cancel" at bounding box center [128, 126] width 18 height 8
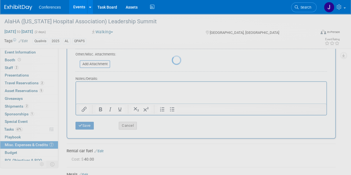
scroll to position [0, 0]
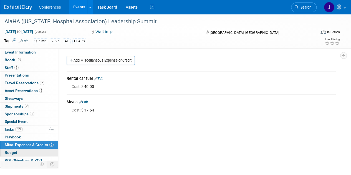
click at [11, 149] on link "Budget" at bounding box center [29, 153] width 58 height 8
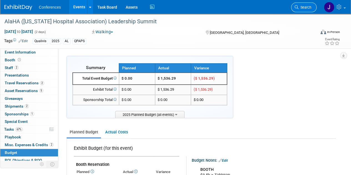
click at [304, 9] on span "Search" at bounding box center [305, 7] width 13 height 4
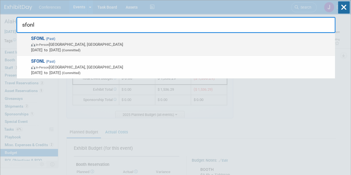
type input "sfonl"
click at [202, 39] on span "SFONL (Past) In-Person Deerfield Beach, FL Feb 21, 2025 to Feb 21, 2025 (Commit…" at bounding box center [180, 44] width 303 height 17
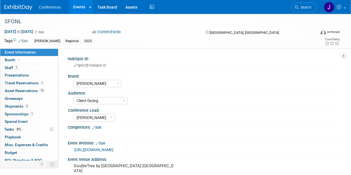
select select "[PERSON_NAME]"
select select "Client-facing"
select select "[PERSON_NAME]"
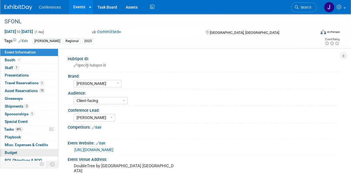
click at [12, 149] on link "Budget" at bounding box center [29, 153] width 58 height 8
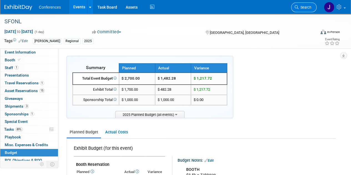
click at [303, 8] on span "Search" at bounding box center [305, 7] width 13 height 4
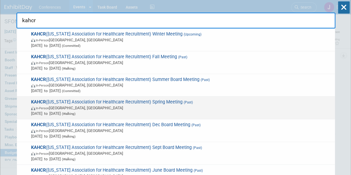
scroll to position [5, 0]
type input "kahcr"
click at [138, 106] on span "In-Person Louisville, KY" at bounding box center [181, 108] width 301 height 6
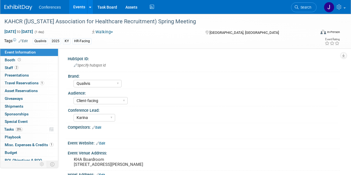
select select "Qualivis"
select select "Client-facing"
select select "Karina"
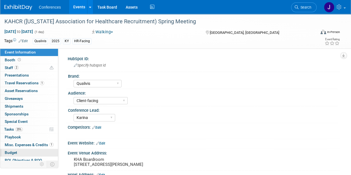
click at [9, 149] on link "Budget" at bounding box center [29, 153] width 58 height 8
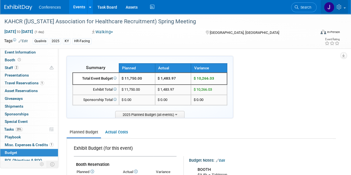
click at [345, 7] on link at bounding box center [334, 7] width 27 height 14
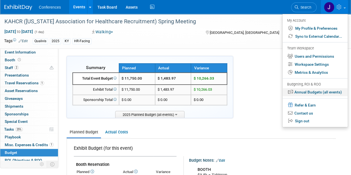
click at [311, 93] on link "Annual Budgets (all events)" at bounding box center [315, 92] width 65 height 8
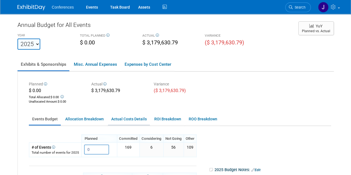
click at [138, 118] on link "Actual Costs Details" at bounding box center [129, 119] width 42 height 11
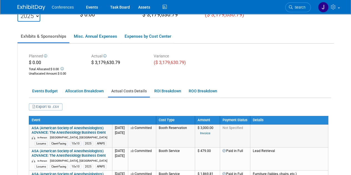
scroll to position [28, 0]
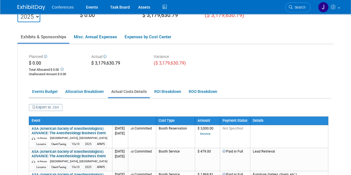
click at [39, 94] on link "Events Budget" at bounding box center [45, 91] width 32 height 11
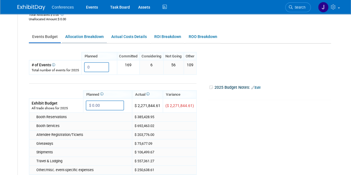
click at [88, 35] on link "Allocation Breakdown" at bounding box center [84, 36] width 45 height 11
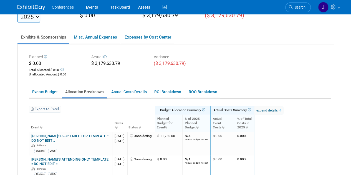
scroll to position [27, 0]
click at [34, 108] on link "Export to Excel" at bounding box center [45, 109] width 32 height 7
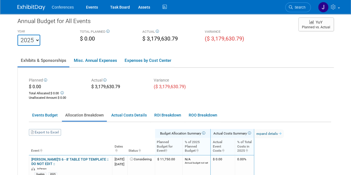
scroll to position [0, 0]
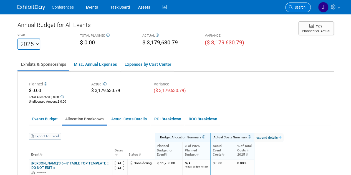
click at [301, 6] on span "Search" at bounding box center [299, 7] width 13 height 4
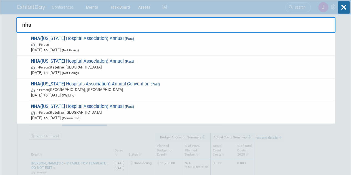
drag, startPoint x: 260, startPoint y: 24, endPoint x: 182, endPoint y: 15, distance: 78.5
click at [186, 16] on div "nha NHA (Nevada Hospital Association) Annual (Past) In-Person Sep 24, 2025 to S…" at bounding box center [175, 23] width 319 height 19
type input "n"
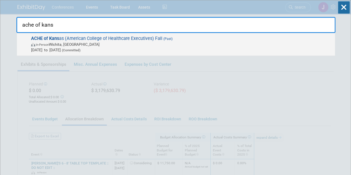
type input "ache of kans"
click at [167, 37] on span "(Past)" at bounding box center [168, 39] width 10 height 4
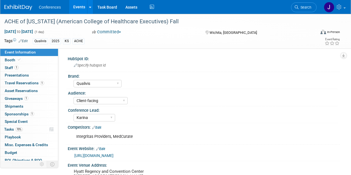
select select "Qualivis"
select select "Client-facing"
select select "Karina"
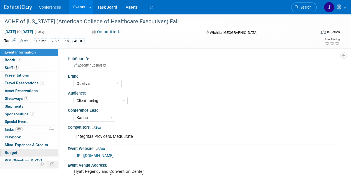
click at [16, 151] on span "Budget" at bounding box center [11, 153] width 13 height 4
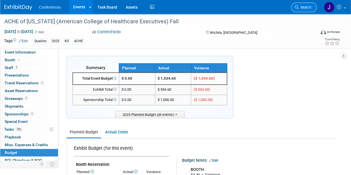
click at [310, 5] on span "Search" at bounding box center [305, 7] width 13 height 4
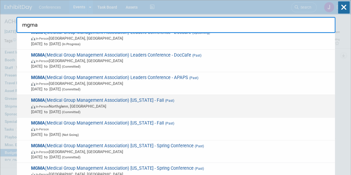
scroll to position [28, 0]
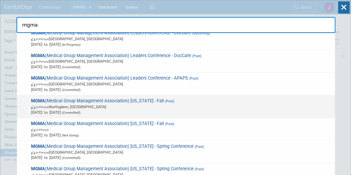
type input "mgma"
click at [174, 108] on span "In-Person Northglenn, CO" at bounding box center [181, 107] width 301 height 6
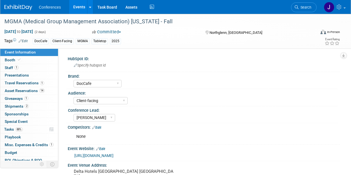
select select "DocCafe"
select select "Client-facing"
select select "[PERSON_NAME]"
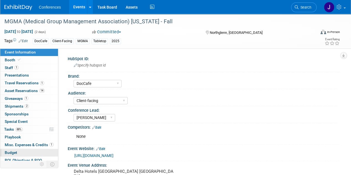
click at [17, 150] on link "Budget" at bounding box center [29, 153] width 58 height 8
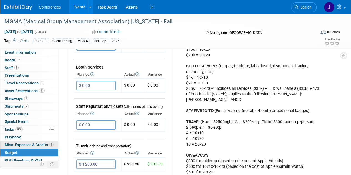
scroll to position [137, 0]
click at [31, 143] on span "Misc. Expenses & Credits 1" at bounding box center [29, 145] width 49 height 4
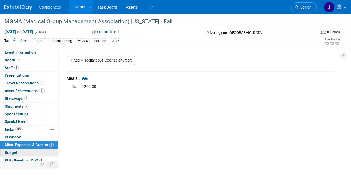
click at [8, 151] on span "Budget" at bounding box center [11, 153] width 13 height 4
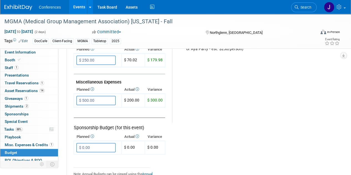
scroll to position [322, 0]
click at [308, 7] on span "Search" at bounding box center [305, 7] width 13 height 4
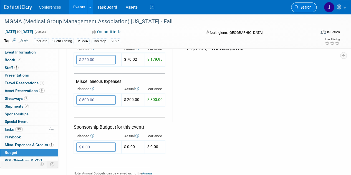
scroll to position [0, 0]
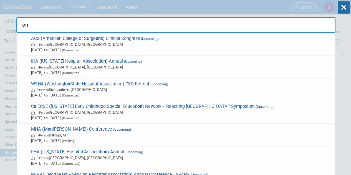
type input "o"
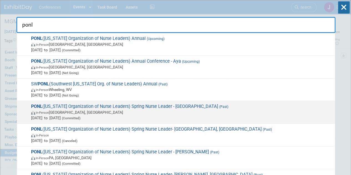
type input "ponl"
click at [243, 121] on div "PONL (Pennsylvania Organization of Nurse Leaders) Spring Nurse Leader - Malvern…" at bounding box center [176, 112] width 318 height 23
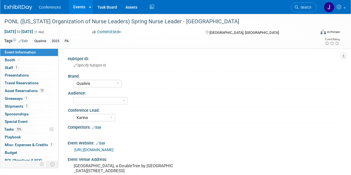
select select "Qualivis"
select select "Karina"
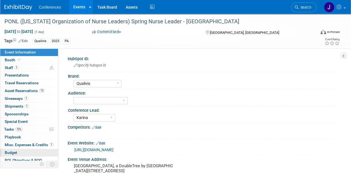
click at [20, 150] on link "Budget" at bounding box center [29, 153] width 58 height 8
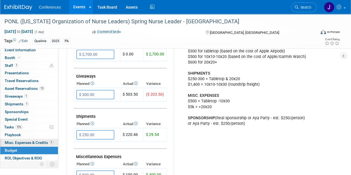
scroll to position [3, 0]
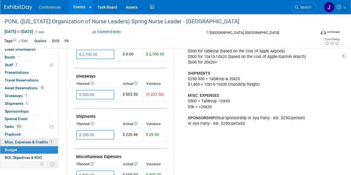
click at [37, 144] on link "1 Misc. Expenses & Credits 1" at bounding box center [29, 143] width 58 height 8
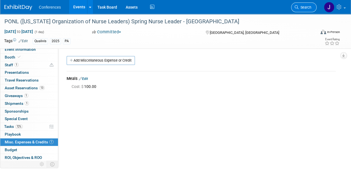
click at [307, 4] on link "Search" at bounding box center [304, 8] width 26 height 10
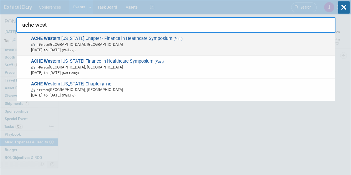
type input "ache west"
click at [239, 44] on span "In-Person Lakewood Ranch, FL" at bounding box center [181, 45] width 301 height 6
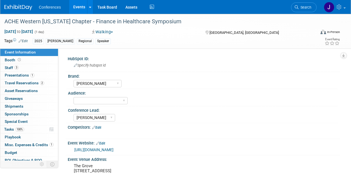
select select "[PERSON_NAME]"
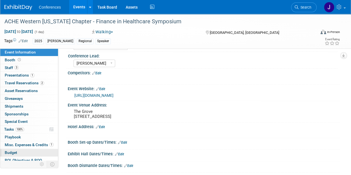
scroll to position [55, 0]
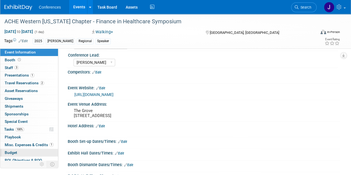
click at [18, 151] on link "Budget" at bounding box center [29, 153] width 58 height 8
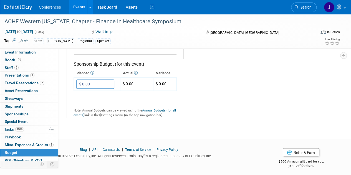
scroll to position [386, 0]
click at [302, 6] on span "Search" at bounding box center [305, 7] width 13 height 4
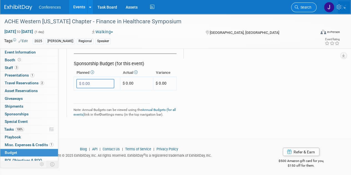
scroll to position [0, 0]
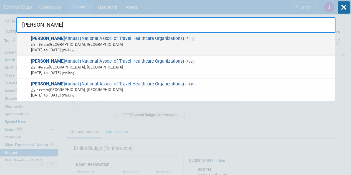
type input "[PERSON_NAME]"
click at [233, 38] on span "[PERSON_NAME] Annual (National Assoc. of Travel Healthcare Organizations) (Past…" at bounding box center [180, 44] width 303 height 17
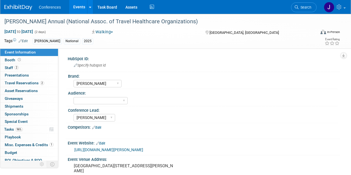
select select "[PERSON_NAME]"
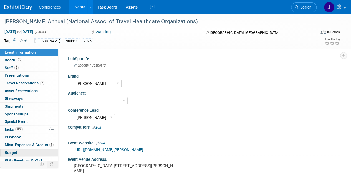
click at [11, 151] on span "Budget" at bounding box center [11, 153] width 13 height 4
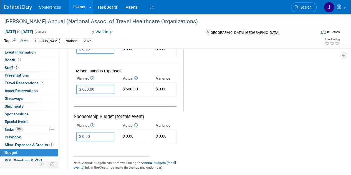
scroll to position [333, 0]
click at [12, 145] on span "Misc. Expenses & Credits 1" at bounding box center [29, 145] width 49 height 4
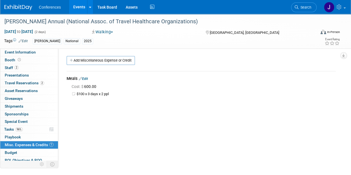
click at [86, 78] on link "Edit" at bounding box center [83, 79] width 9 height 4
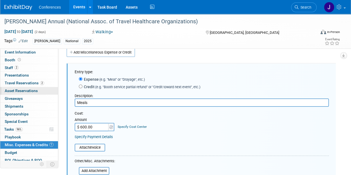
drag, startPoint x: 139, startPoint y: 104, endPoint x: 46, endPoint y: 89, distance: 94.7
click at [46, 89] on div "Event Information Event Info Booth Booth 2 Staff 2 Staff 0 Presentations 0 Pres…" at bounding box center [175, 123] width 351 height 234
type input "concur expenses"
type input "$ 1,273.92"
click at [130, 129] on link "Specify Cost Center" at bounding box center [132, 127] width 29 height 4
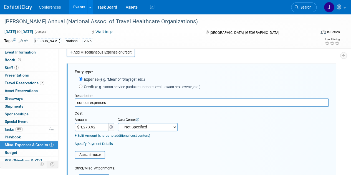
click at [131, 127] on select "-- Not Specified -- Aya Education Aya Healthcare Aya Locums Bespoke Corporate D…" at bounding box center [148, 127] width 60 height 8
select select "18965872"
click at [118, 123] on select "-- Not Specified -- Aya Education Aya Healthcare Aya Locums Bespoke Corporate D…" at bounding box center [148, 127] width 60 height 8
click at [177, 128] on div "Cost: Amount $ 1,273.92 Specify Cost Center Cost Center -- Not Specified -- Aya…" at bounding box center [202, 124] width 254 height 27
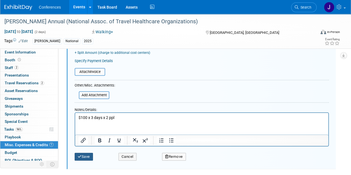
scroll to position [91, 0]
click at [122, 113] on html "$100 x 3 days x 2 ppl" at bounding box center [201, 117] width 253 height 8
drag, startPoint x: 122, startPoint y: 117, endPoint x: 50, endPoint y: 113, distance: 72.3
click at [75, 113] on html "$100 x 3 days x 2 ppl" at bounding box center [201, 117] width 253 height 8
click at [83, 156] on button "Save" at bounding box center [84, 157] width 18 height 8
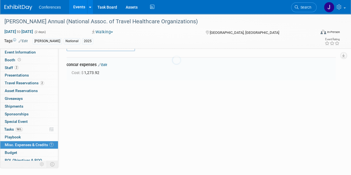
scroll to position [8, 0]
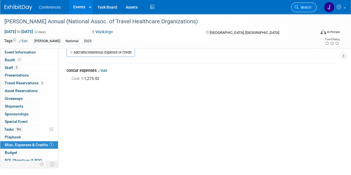
click at [301, 6] on span "Search" at bounding box center [305, 7] width 13 height 4
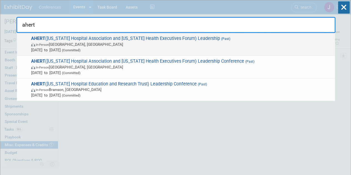
type input "ahert"
click at [269, 41] on span "AHERT (Arkansas Hospital Association and Arkansas Health Executives Forum) Lead…" at bounding box center [180, 44] width 303 height 17
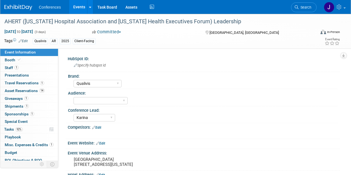
select select "Qualivis"
select select "Karina"
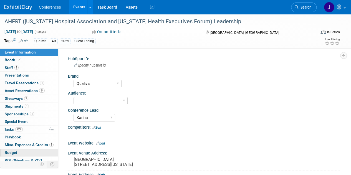
click at [6, 151] on span "Budget" at bounding box center [11, 153] width 13 height 4
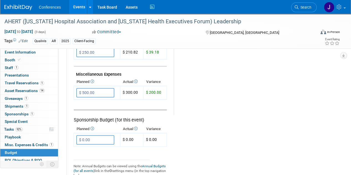
scroll to position [330, 0]
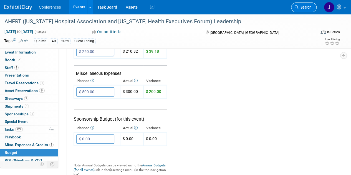
click at [303, 6] on span "Search" at bounding box center [305, 7] width 13 height 4
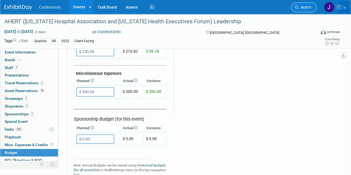
scroll to position [0, 0]
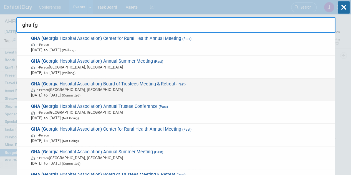
type input "gha (g"
click at [204, 90] on span "In-Person [GEOGRAPHIC_DATA], [GEOGRAPHIC_DATA]" at bounding box center [181, 90] width 301 height 6
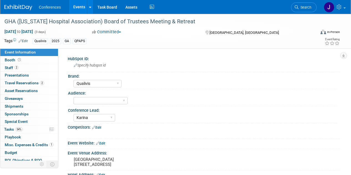
select select "Qualivis"
select select "Karina"
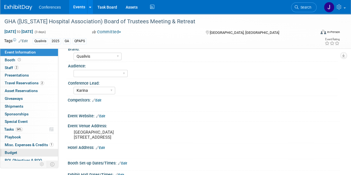
scroll to position [28, 0]
click at [16, 153] on span "Budget" at bounding box center [11, 153] width 13 height 4
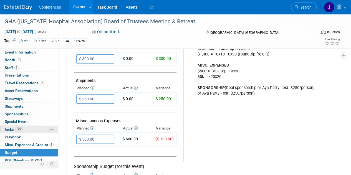
scroll to position [283, 0]
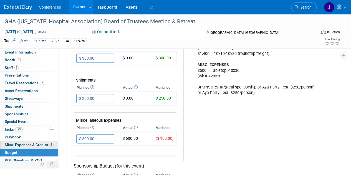
click at [28, 144] on span "Misc. Expenses & Credits 1" at bounding box center [29, 145] width 49 height 4
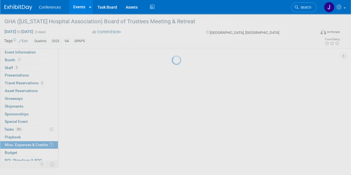
scroll to position [0, 0]
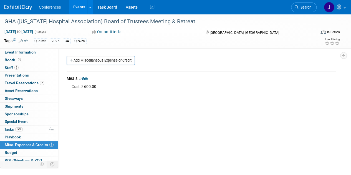
click at [86, 76] on div "Meals Edit" at bounding box center [201, 79] width 269 height 7
click at [86, 77] on link "Edit" at bounding box center [83, 79] width 9 height 4
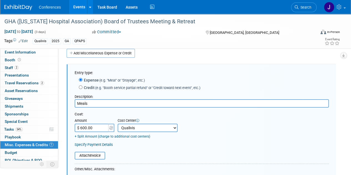
scroll to position [8, 0]
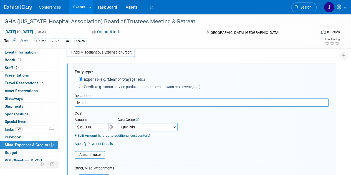
drag, startPoint x: 164, startPoint y: 105, endPoint x: 0, endPoint y: 81, distance: 165.6
click at [0, 81] on div "Event Information Event Info Booth Booth 2 Staff 2 Staff 0 Presentations 0 Pres…" at bounding box center [175, 126] width 351 height 241
type input "Concur Expenses"
type input "$ 501.55"
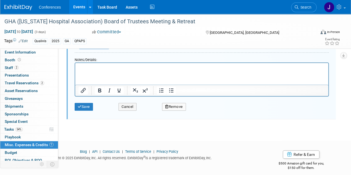
scroll to position [145, 0]
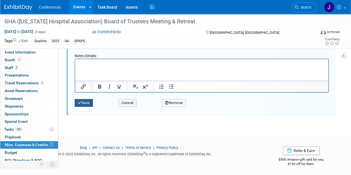
click at [81, 99] on button "Save" at bounding box center [84, 103] width 18 height 8
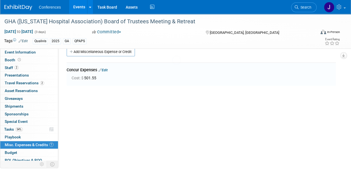
scroll to position [8, 0]
